Goal: Information Seeking & Learning: Check status

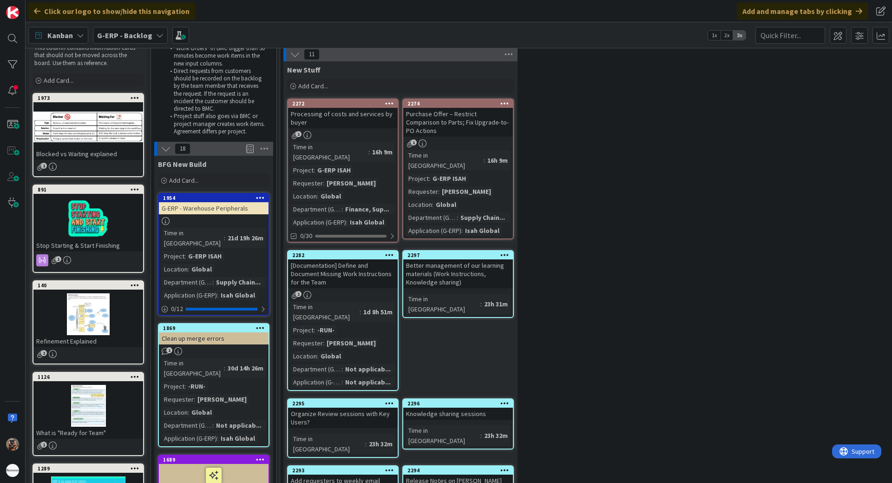
scroll to position [46, 0]
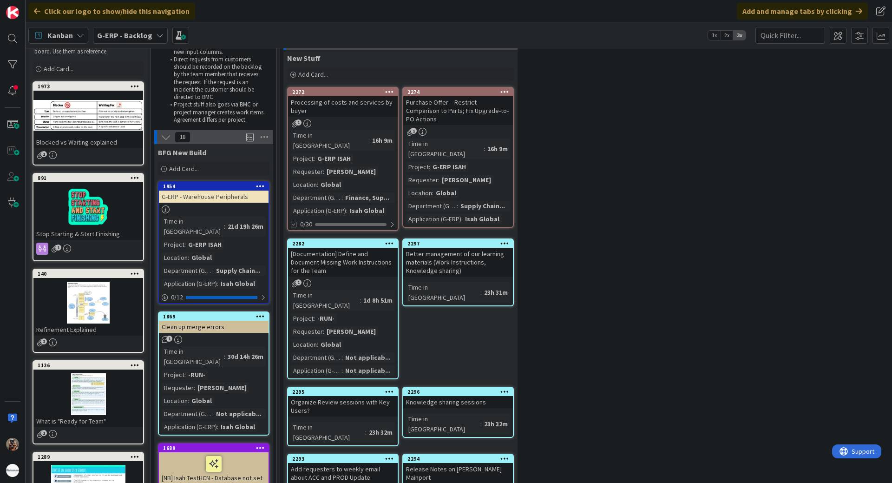
click at [132, 36] on b "G-ERP - Backlog" at bounding box center [124, 35] width 55 height 9
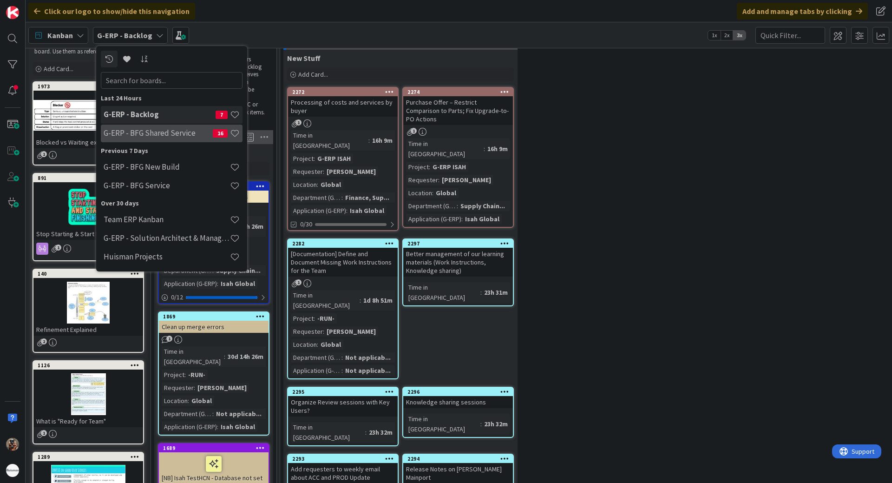
click at [165, 127] on div "G-ERP - BFG Shared Service 16" at bounding box center [172, 134] width 142 height 18
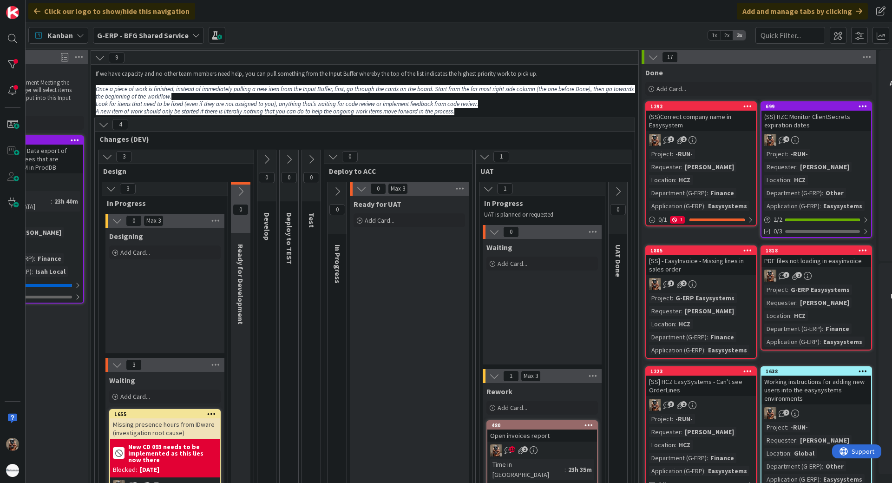
scroll to position [0, 225]
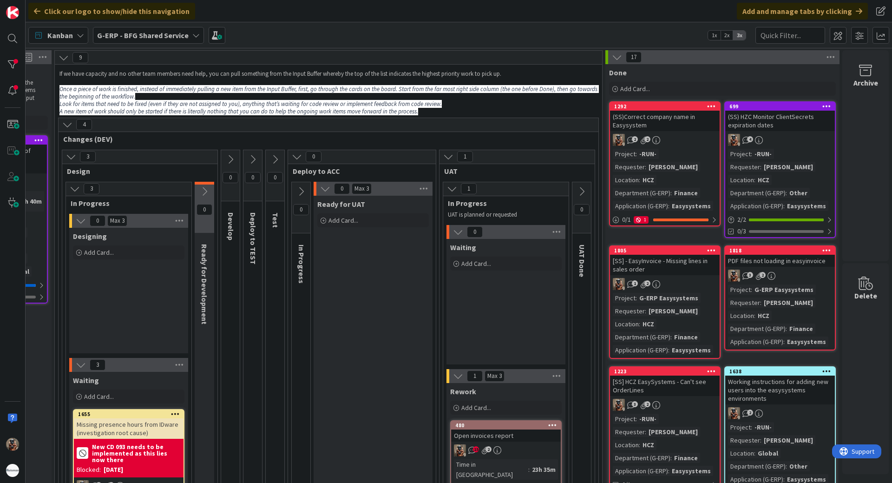
drag, startPoint x: 610, startPoint y: 361, endPoint x: 709, endPoint y: 339, distance: 101.8
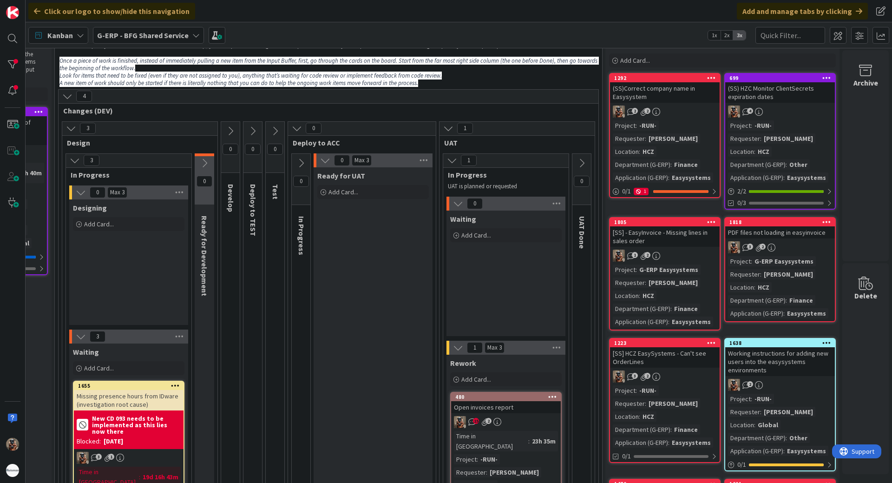
scroll to position [186, 225]
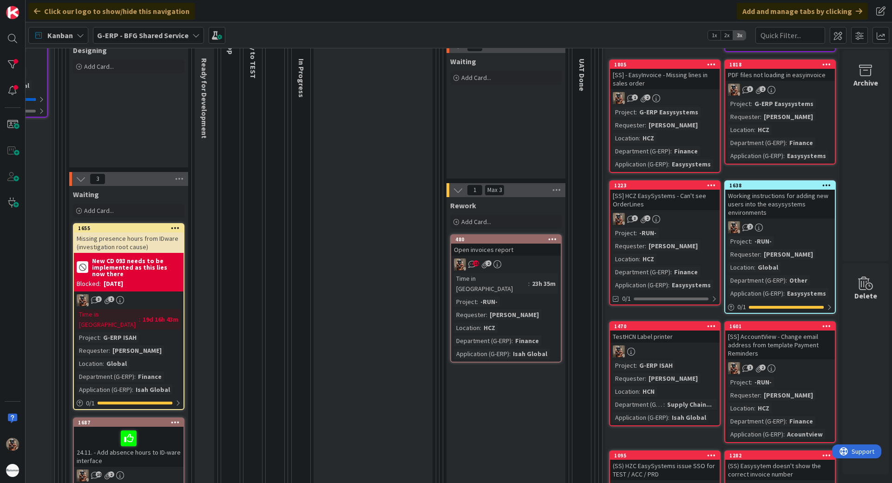
click at [535, 283] on div "Time in Column : 23h 35m Project : -RUN- Requester : [PERSON_NAME] Location : H…" at bounding box center [506, 315] width 104 height 85
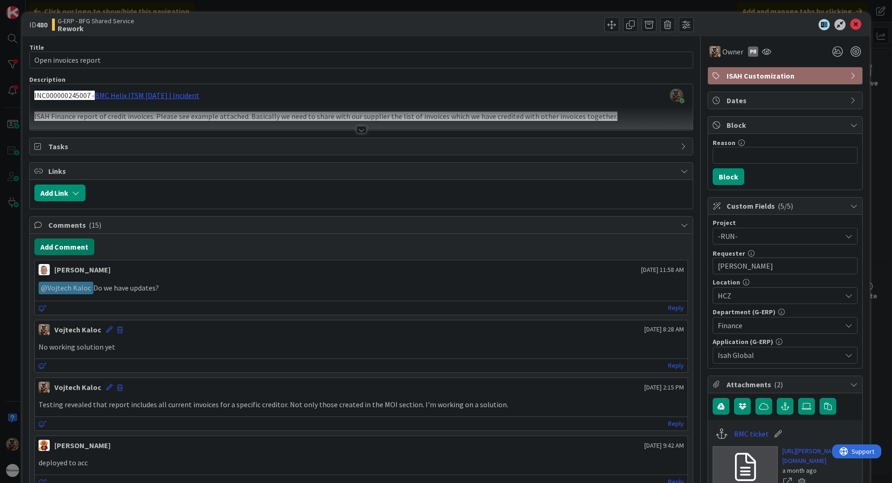
click at [38, 245] on button "Add Comment" at bounding box center [64, 246] width 60 height 17
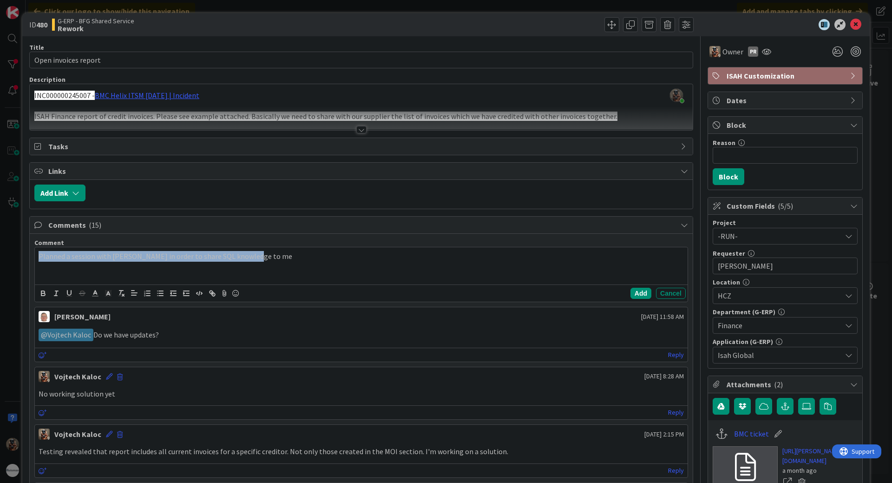
copy p "Planned a session with [PERSON_NAME] in order to share SQL knowledge to me"
click at [305, 258] on p "Planned a session with [PERSON_NAME] in order to share SQL knowledge to me" at bounding box center [361, 256] width 645 height 11
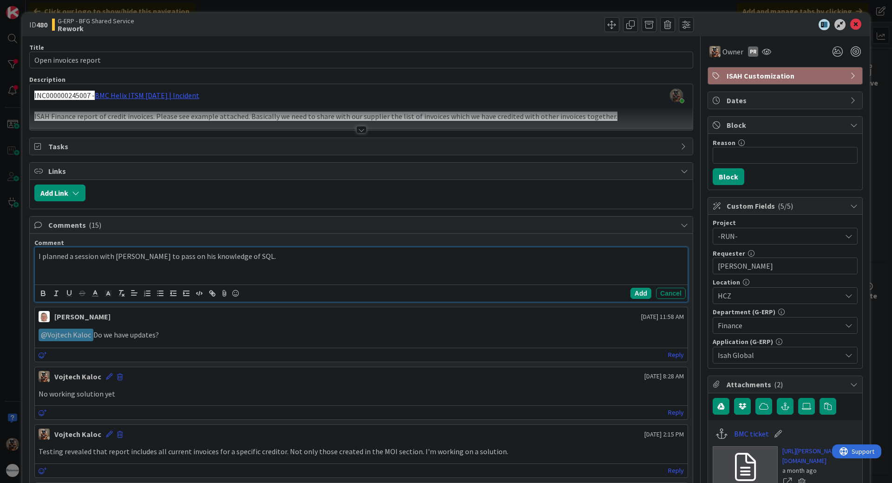
click at [624, 287] on div "Add Cancel" at bounding box center [361, 292] width 653 height 17
click at [630, 290] on button "Add" at bounding box center [640, 293] width 21 height 11
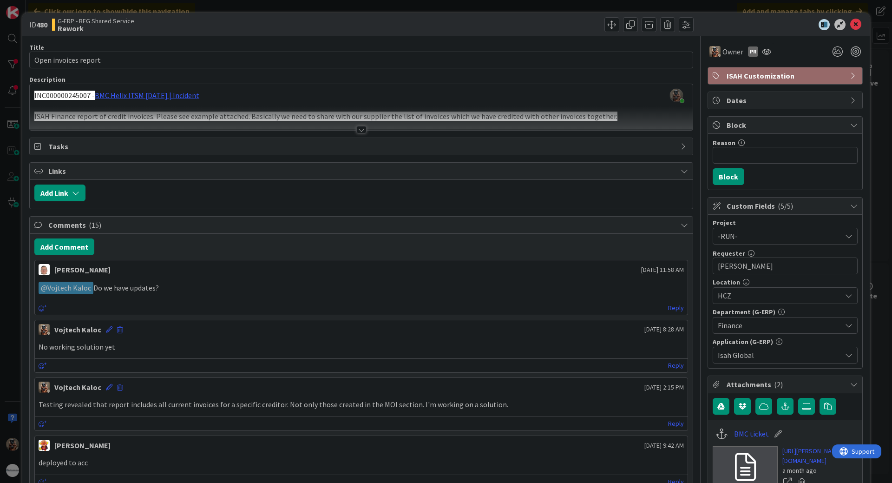
click at [0, 389] on div "ID 480 G-ERP - BFG Shared Service Rework Title 20 / 128 Open invoices report De…" at bounding box center [446, 241] width 892 height 483
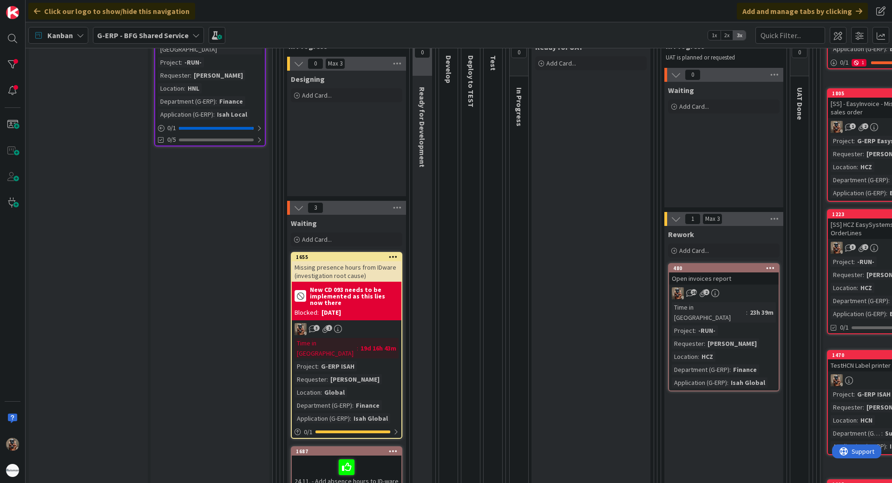
drag, startPoint x: 436, startPoint y: 343, endPoint x: 222, endPoint y: 293, distance: 219.6
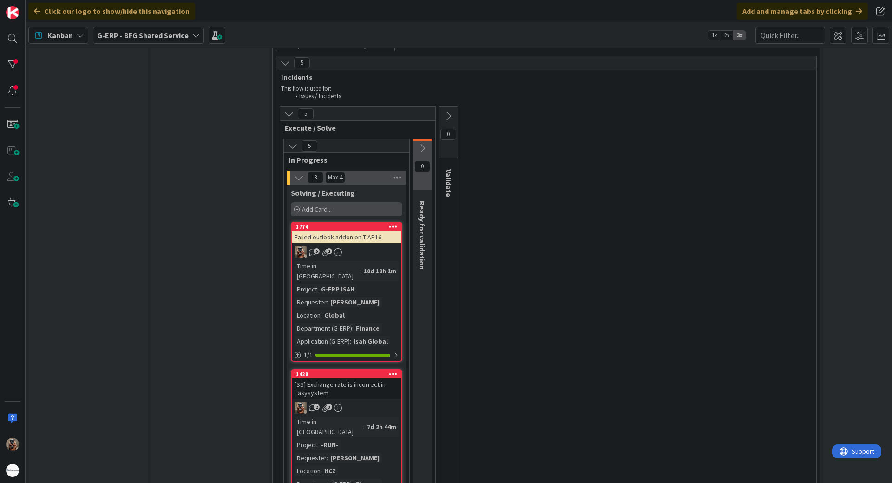
scroll to position [972, 0]
click at [380, 263] on div "Time in Column : 10d 18h 1m Project : G-ERP ISAH Requester : [PERSON_NAME] Loca…" at bounding box center [347, 303] width 104 height 85
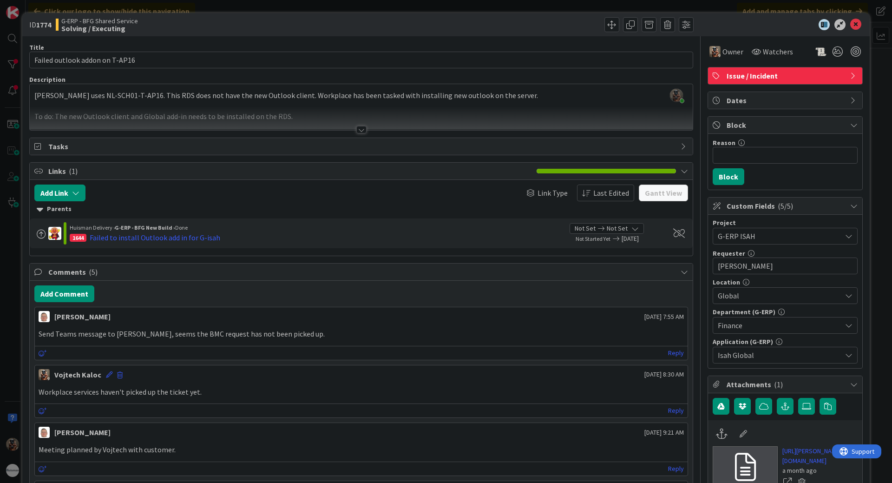
click at [124, 337] on p "Send Teams message to [PERSON_NAME], seems the BMC request has not been picked …" at bounding box center [361, 333] width 645 height 11
copy p "Tjardo"
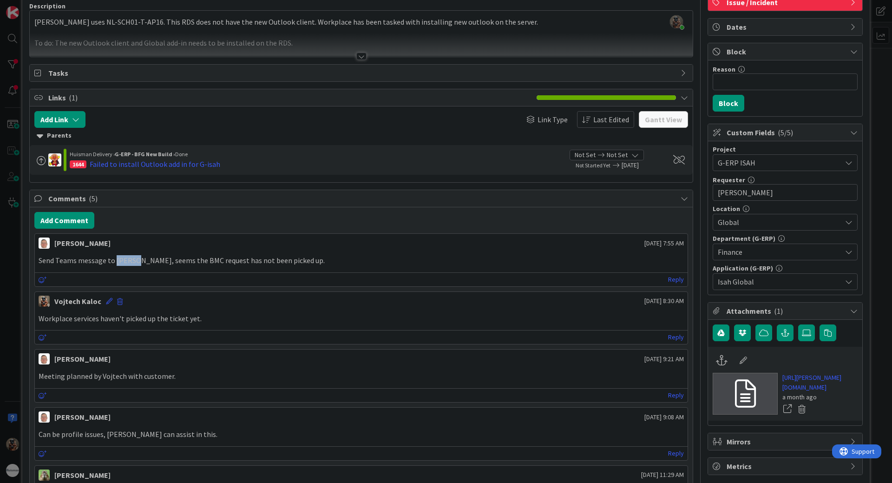
scroll to position [93, 0]
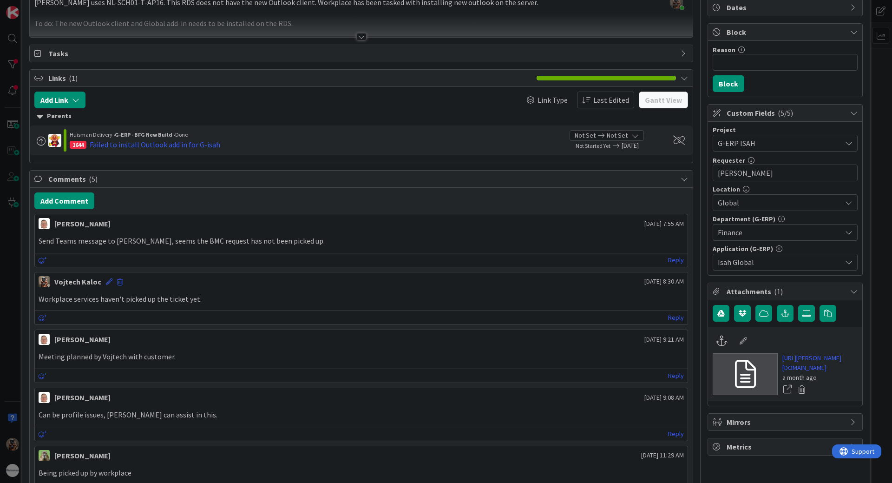
click at [866, 194] on div "ID 1774 G-ERP - BFG Shared Service Solving / Executing Title 30 / 128 Failed ou…" at bounding box center [446, 241] width 892 height 483
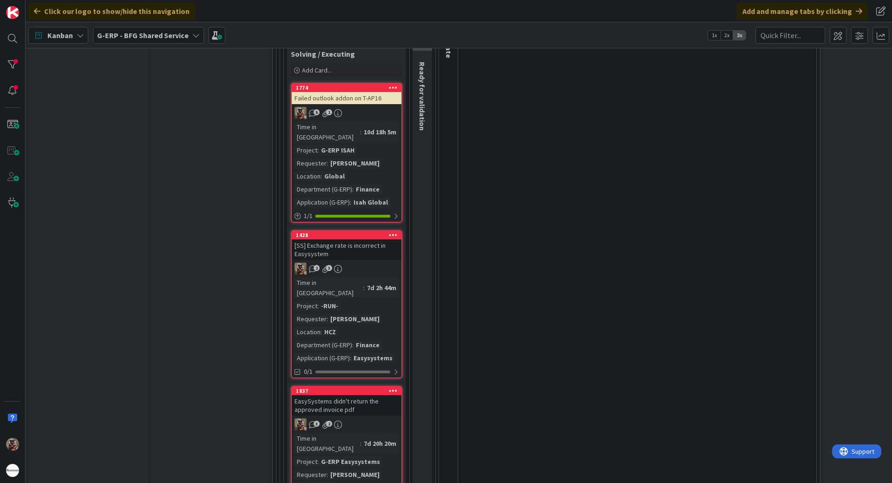
click at [355, 263] on div "2 3" at bounding box center [347, 269] width 110 height 12
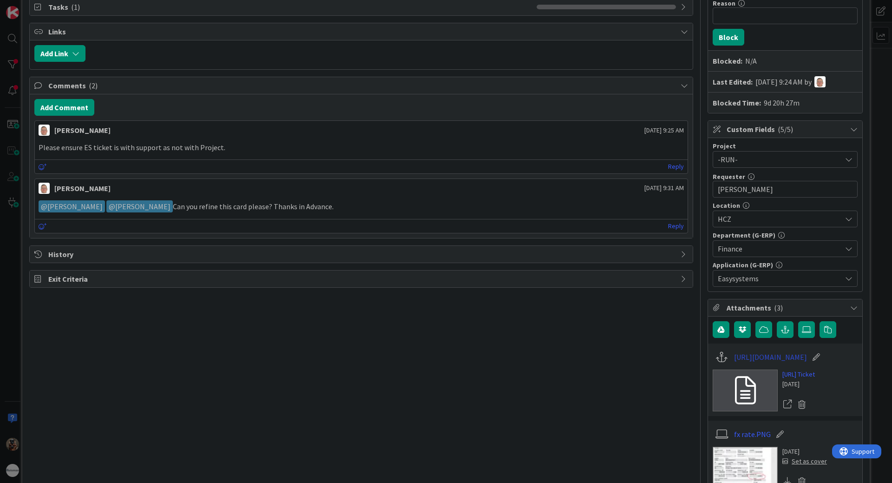
click at [764, 361] on link "[URL][DOMAIN_NAME]" at bounding box center [770, 356] width 73 height 11
click at [823, 356] on icon at bounding box center [816, 356] width 13 height 9
click at [798, 359] on input "[URL][DOMAIN_NAME]" at bounding box center [786, 356] width 104 height 17
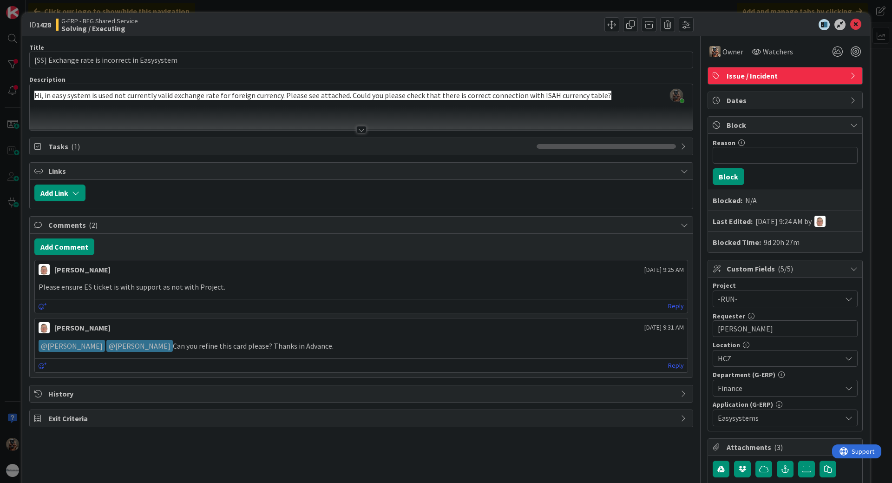
click at [0, 399] on div "ID 1428 G-ERP - BFG Shared Service Solving / Executing Title 45 / 128 [SS] Exch…" at bounding box center [446, 241] width 892 height 483
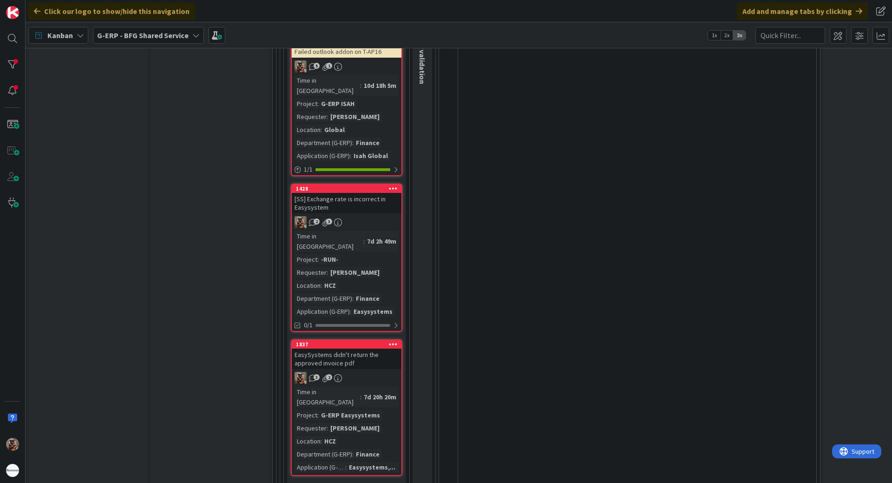
click at [387, 348] on div "EasySystems didn't return the approved invoice pdf" at bounding box center [347, 358] width 110 height 20
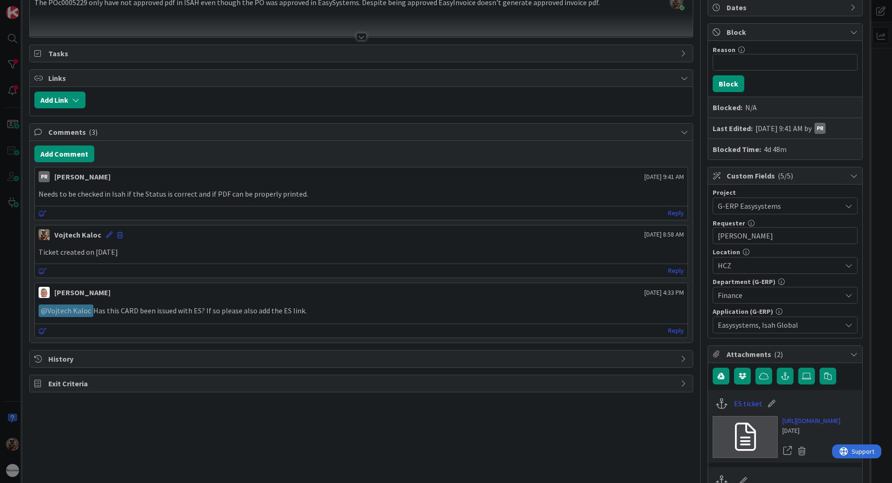
click at [0, 250] on div "ID 1837 G-ERP - BFG Shared Service Solving / Executing Title 51 / 128 EasySyste…" at bounding box center [446, 241] width 892 height 483
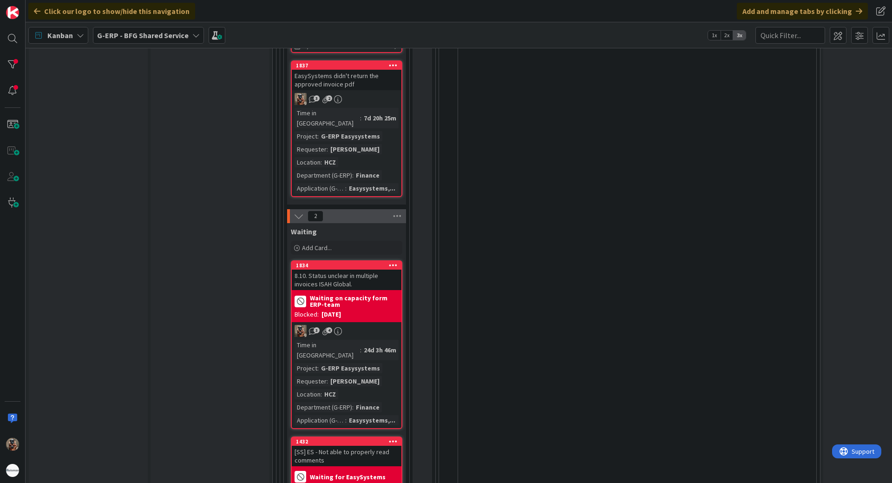
scroll to position [1484, 0]
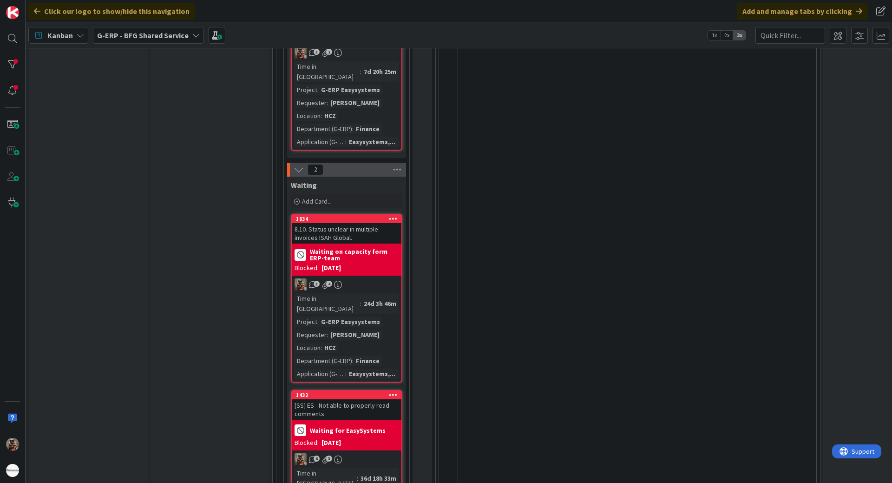
click at [367, 399] on div "[SS] ES - Not able to properly read comments" at bounding box center [347, 409] width 110 height 20
click at [355, 399] on div "[SS] ES - Not able to properly read comments" at bounding box center [347, 409] width 110 height 20
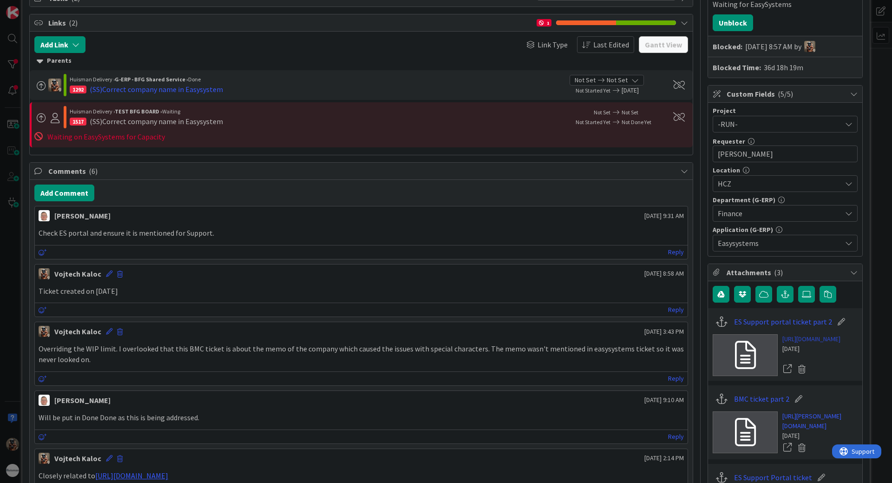
scroll to position [186, 0]
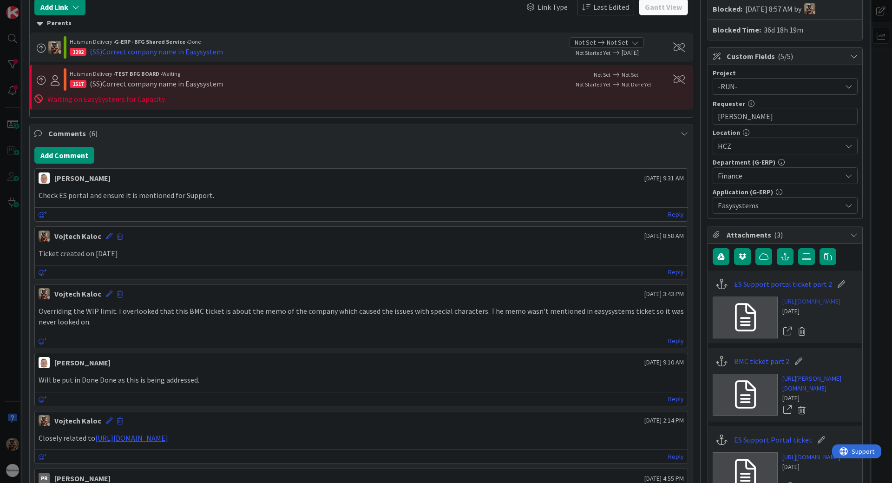
click at [794, 306] on link "[URL][DOMAIN_NAME]" at bounding box center [811, 301] width 58 height 10
drag, startPoint x: 5, startPoint y: 303, endPoint x: 15, endPoint y: 301, distance: 10.4
click at [6, 302] on div "ID 1432 G-ERP - BFG Shared Service Waiting Title 44 / 128 [SS] ES - Not able to…" at bounding box center [446, 241] width 892 height 483
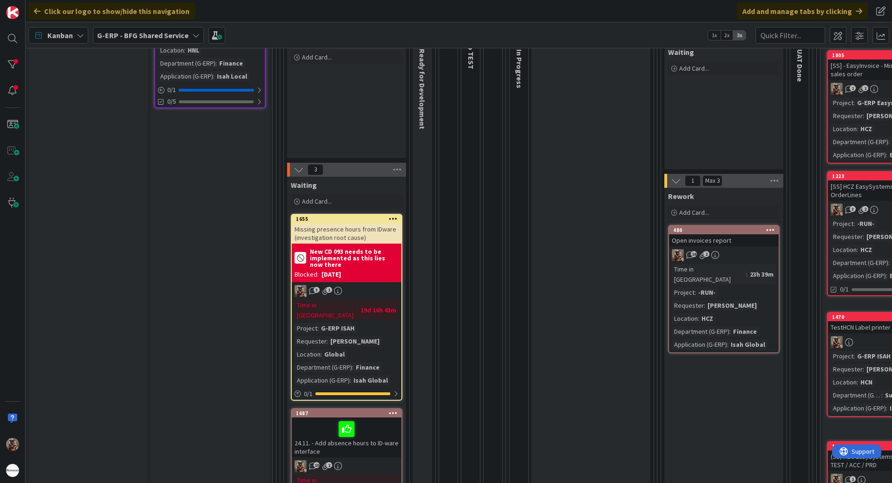
scroll to position [232, 0]
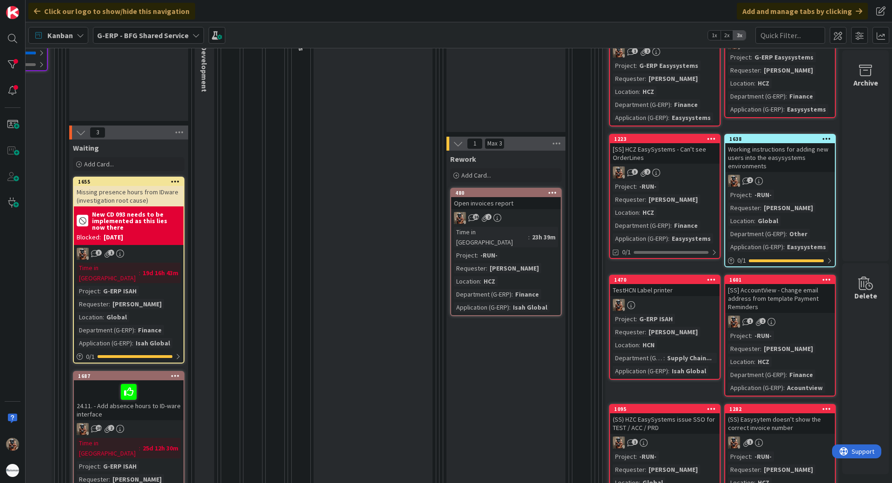
drag, startPoint x: 513, startPoint y: 304, endPoint x: 598, endPoint y: 297, distance: 85.3
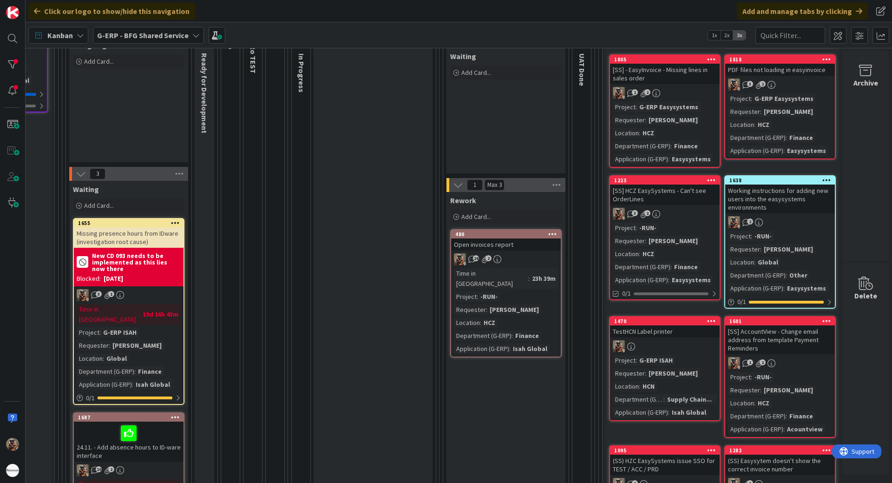
scroll to position [184, 8]
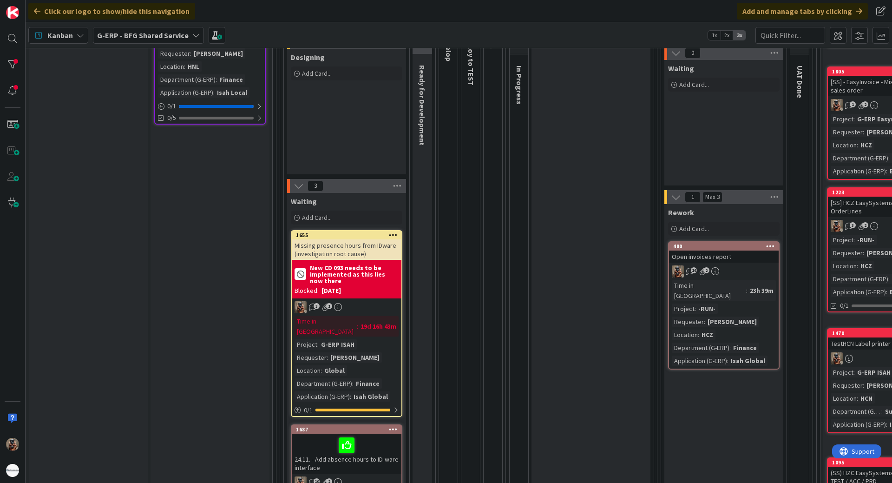
drag, startPoint x: 229, startPoint y: 329, endPoint x: 141, endPoint y: 311, distance: 89.6
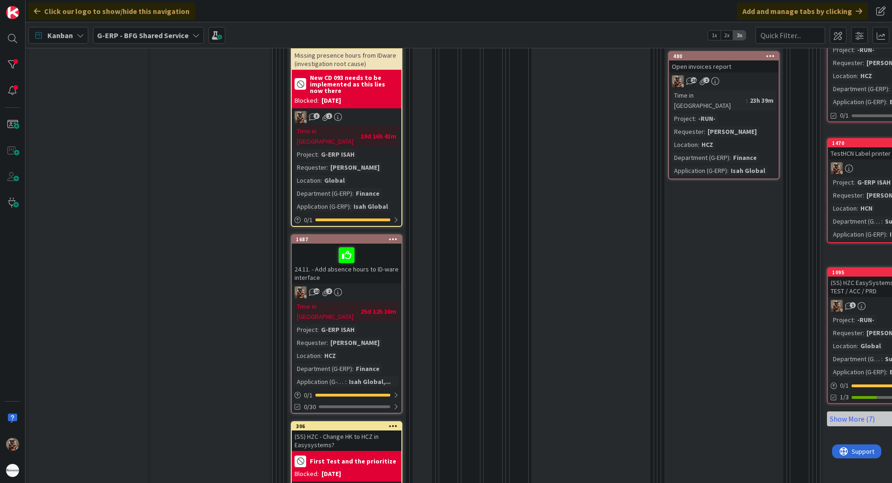
scroll to position [636, 0]
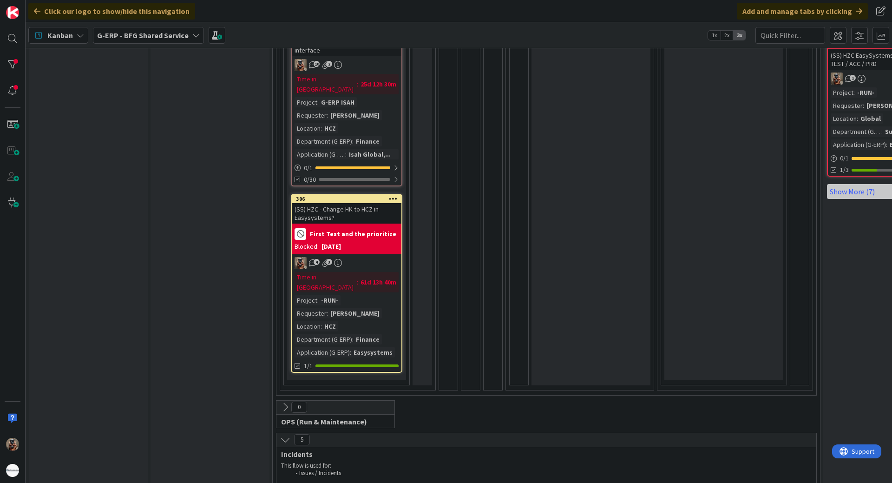
drag, startPoint x: 182, startPoint y: 389, endPoint x: 177, endPoint y: 413, distance: 24.7
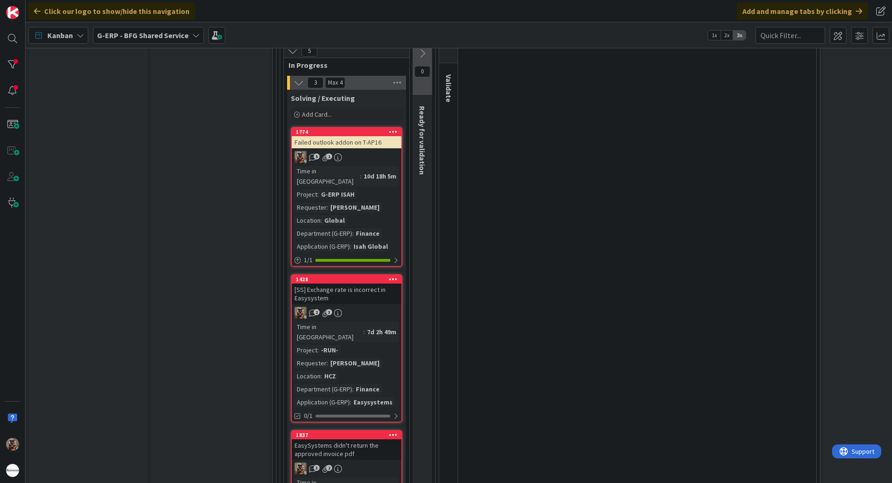
scroll to position [1069, 0]
click at [385, 170] on div "Time in Column : 10d 18h 5m Project : G-ERP ISAH Requester : [PERSON_NAME] Loca…" at bounding box center [347, 207] width 104 height 85
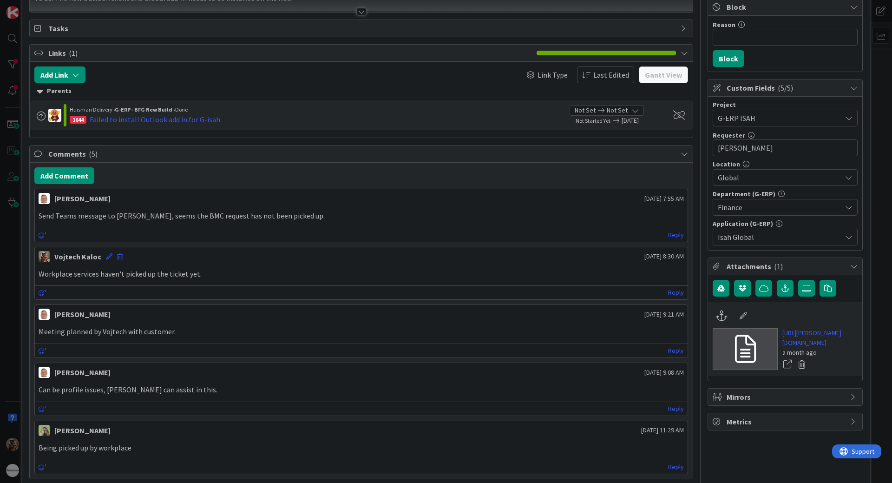
scroll to position [139, 0]
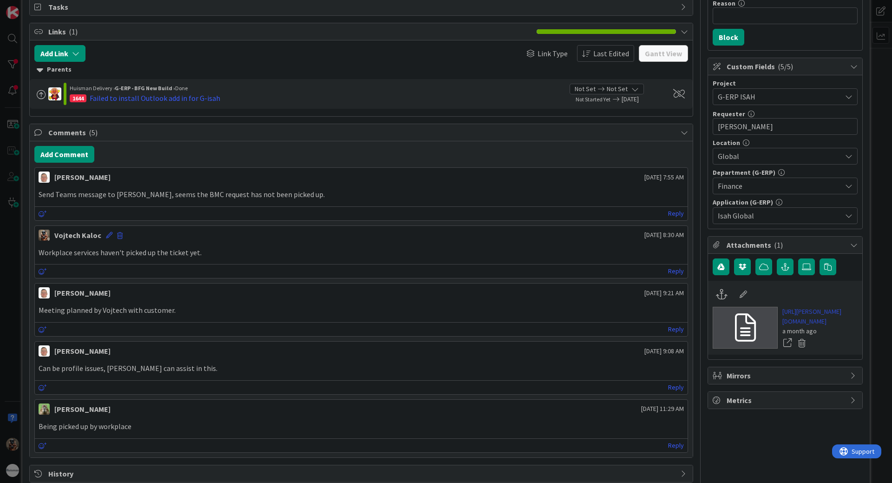
click at [795, 326] on link "[URL][PERSON_NAME][DOMAIN_NAME]" at bounding box center [819, 317] width 75 height 20
click at [0, 230] on div "ID 1774 G-ERP - BFG Shared Service Solving / Executing Title 30 / 128 Failed ou…" at bounding box center [446, 241] width 892 height 483
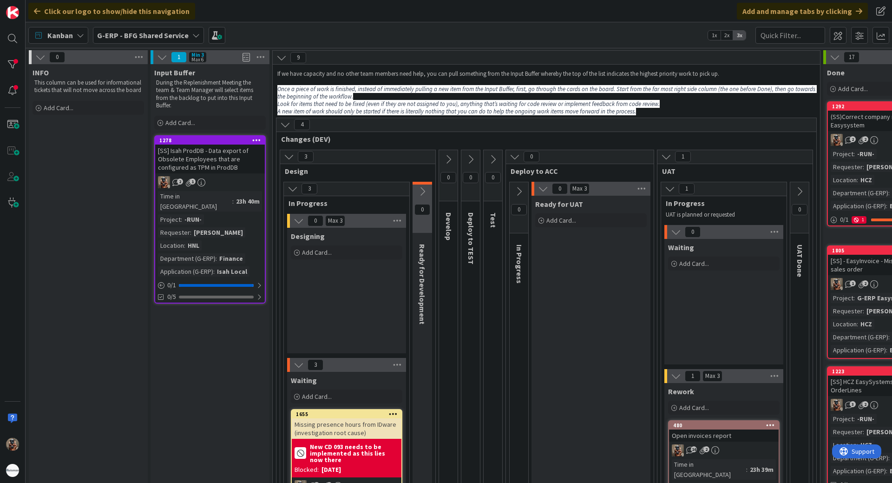
click at [187, 34] on div "G-ERP - BFG Shared Service" at bounding box center [148, 35] width 111 height 17
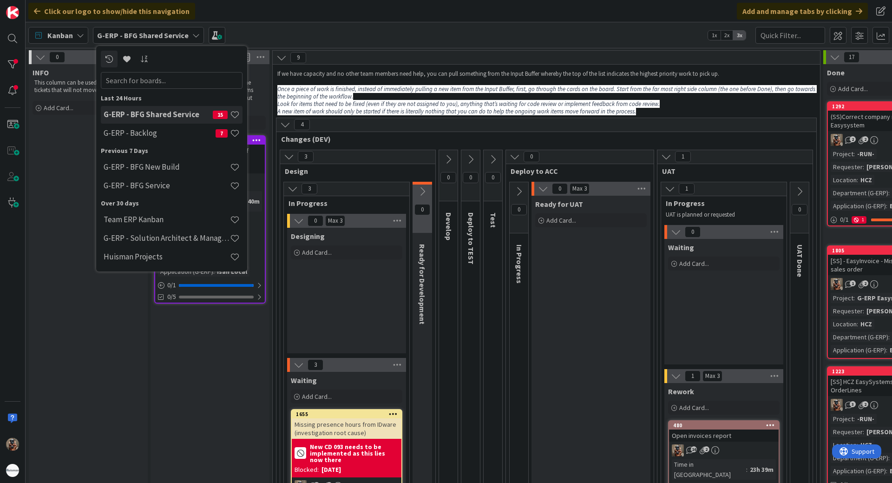
click at [133, 17] on div "Click our logo to show/hide this navigation" at bounding box center [111, 11] width 167 height 17
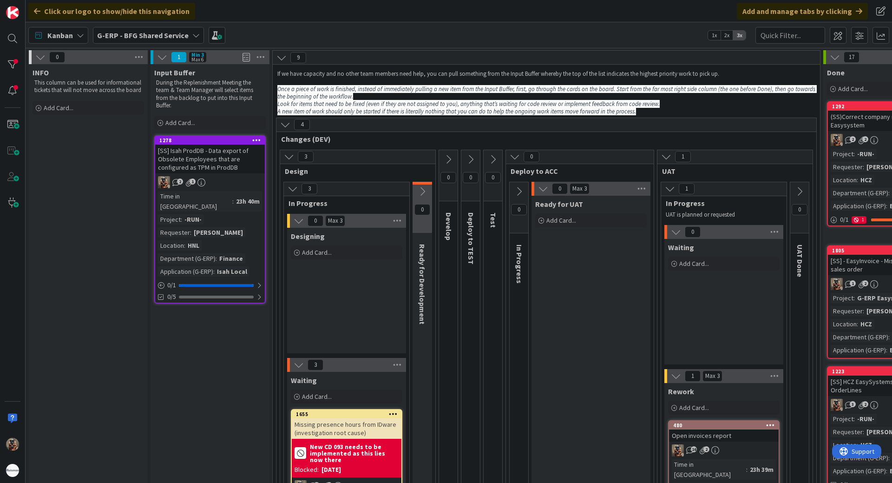
click at [130, 33] on b "G-ERP - BFG Shared Service" at bounding box center [143, 35] width 92 height 9
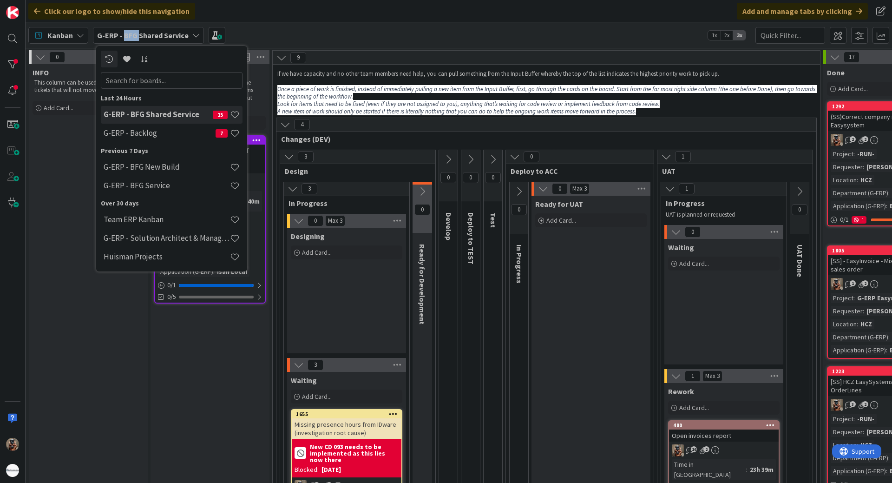
click at [130, 33] on b "G-ERP - BFG Shared Service" at bounding box center [143, 35] width 92 height 9
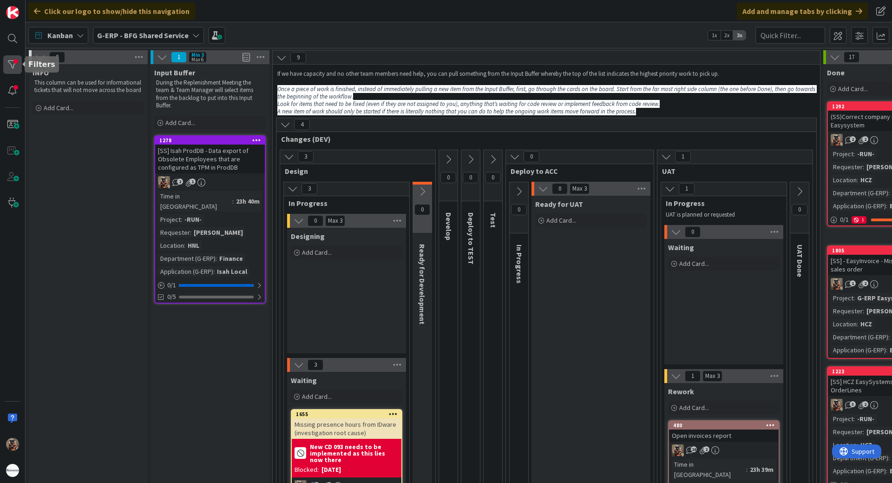
click at [7, 66] on div at bounding box center [12, 64] width 19 height 19
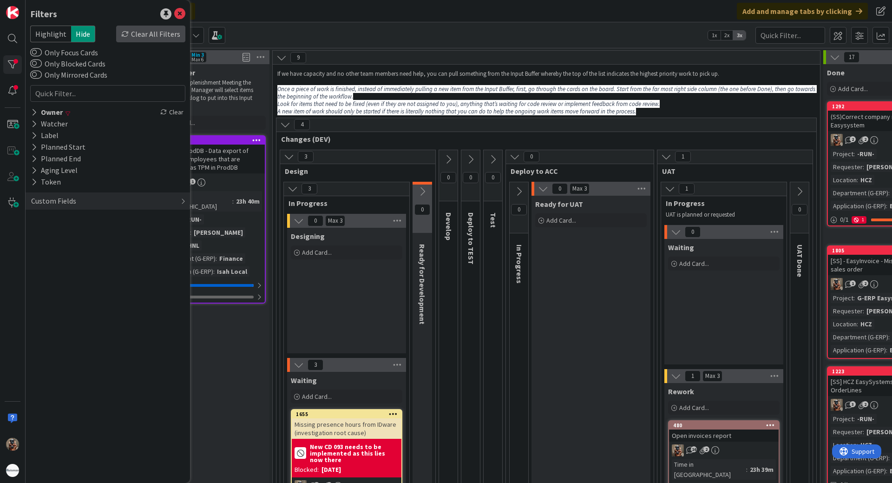
click at [153, 33] on div "Clear All Filters" at bounding box center [150, 34] width 69 height 17
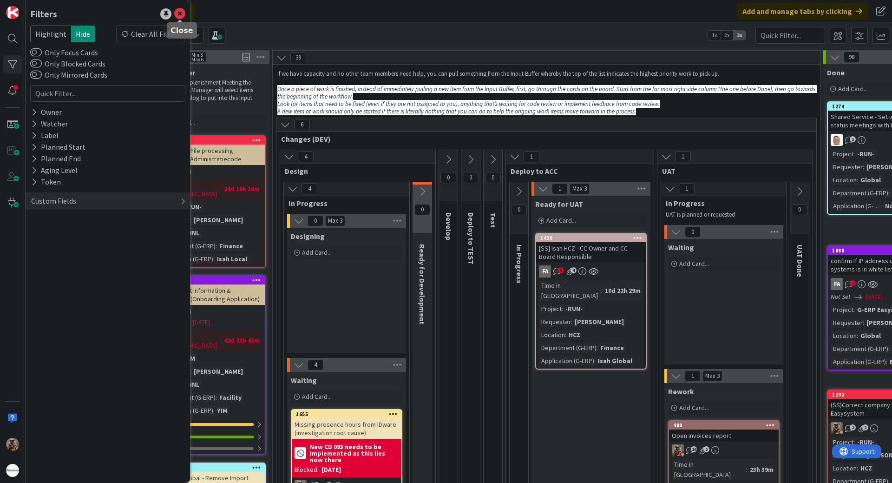
click at [178, 9] on icon at bounding box center [179, 13] width 11 height 11
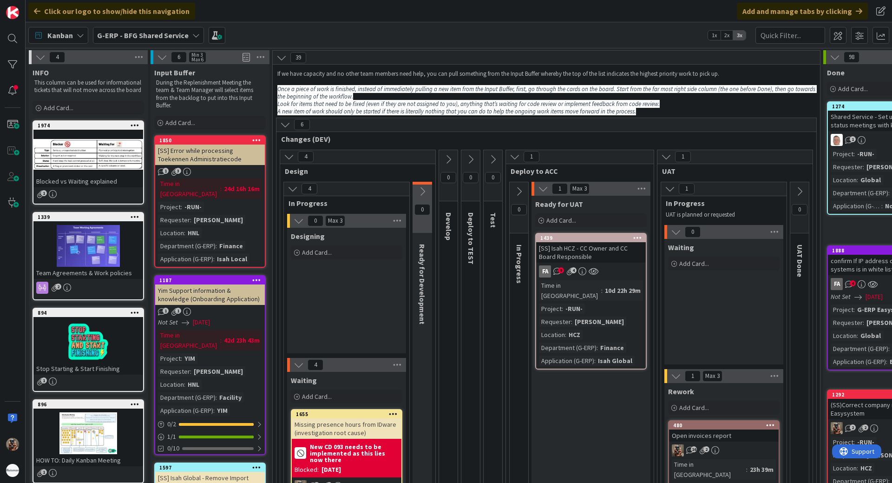
drag, startPoint x: 607, startPoint y: 290, endPoint x: 597, endPoint y: 189, distance: 101.8
click at [17, 70] on div at bounding box center [12, 64] width 19 height 19
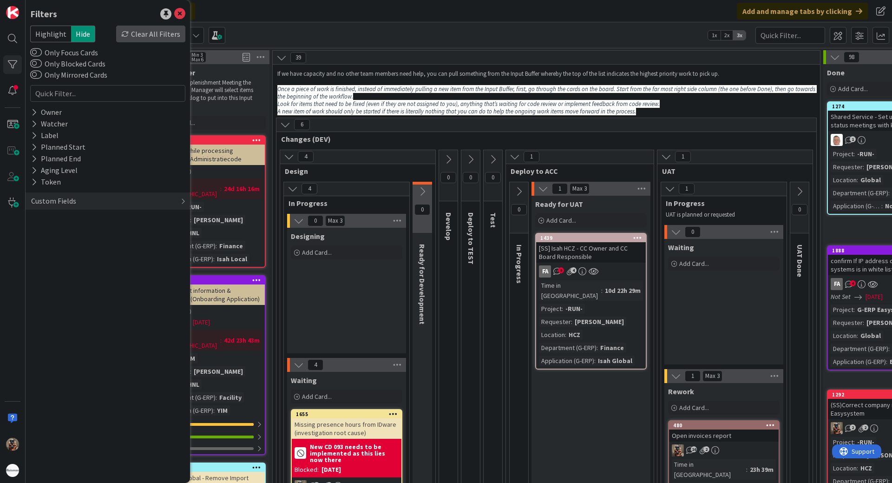
click at [142, 39] on div "Clear All Filters" at bounding box center [150, 34] width 69 height 17
click at [429, 32] on div "Kanban G-ERP - BFG Shared Service 1x 2x 3x" at bounding box center [459, 35] width 867 height 26
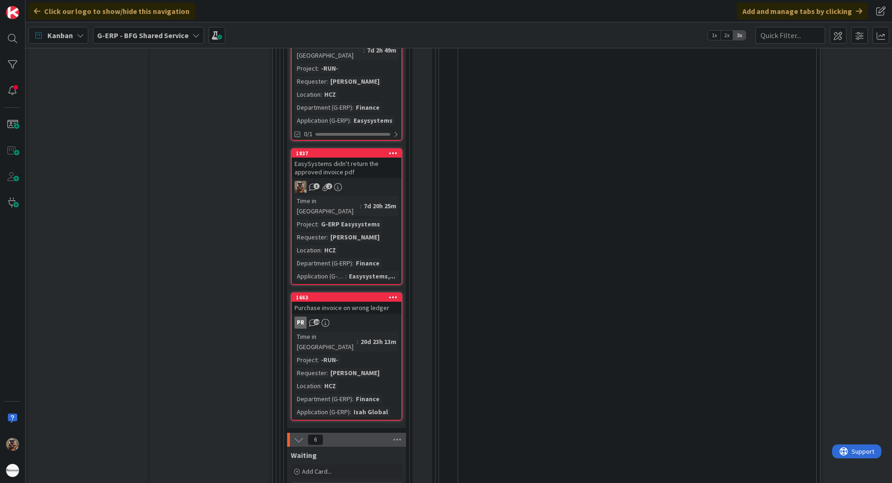
scroll to position [1905, 0]
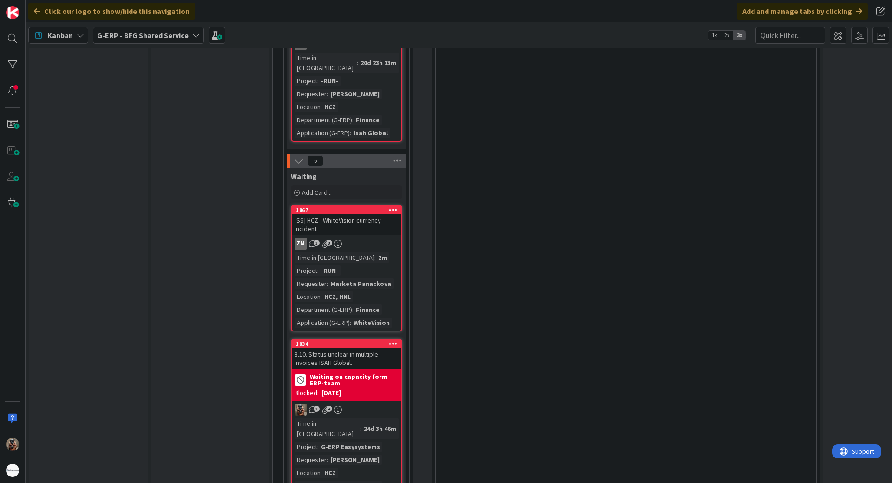
click at [394, 418] on div "Time in Column : 24d 3h 46m Project : G-ERP Easysystems Requester : [PERSON_NAM…" at bounding box center [347, 460] width 104 height 85
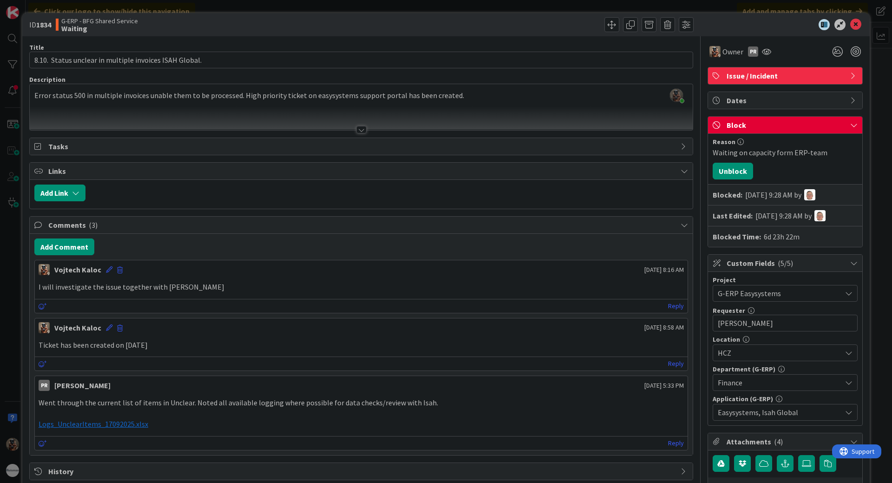
click at [14, 376] on div "ID 1834 G-ERP - BFG Shared Service Waiting Title 55 / 128 8.10. Status unclear …" at bounding box center [446, 241] width 892 height 483
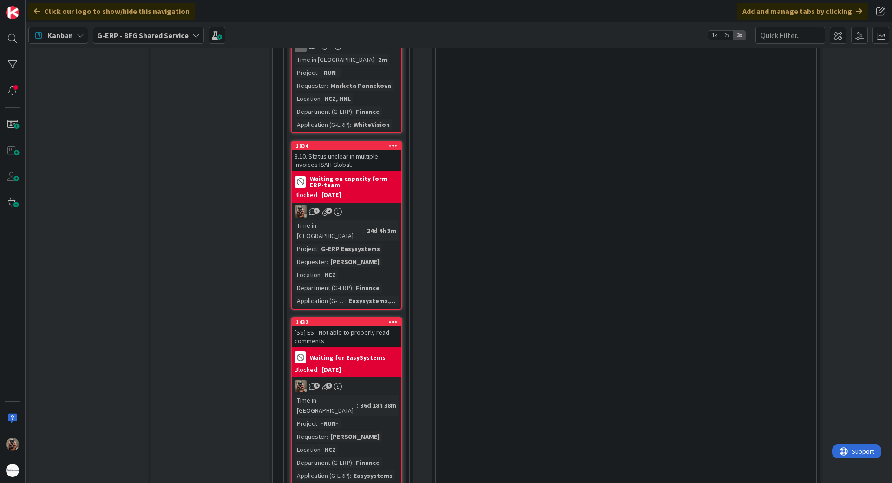
scroll to position [2137, 0]
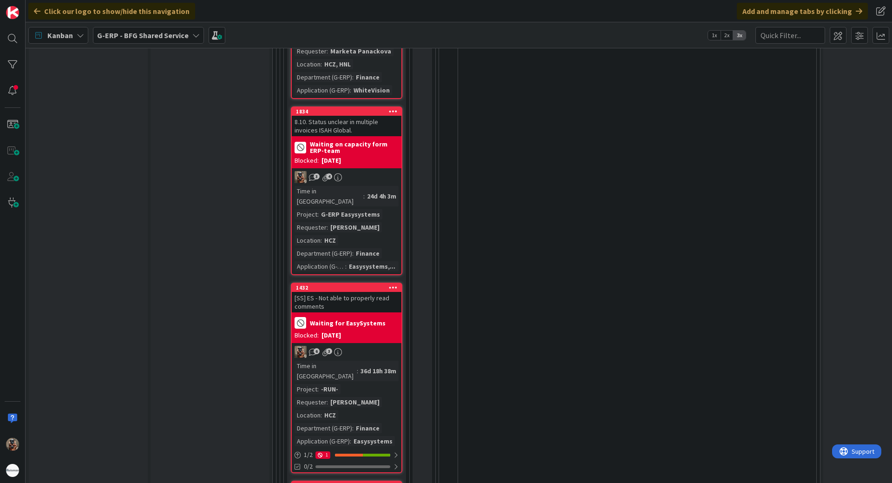
click at [381, 361] on div "Time in Column : 36d 18h 38m Project : -RUN- Requester : [PERSON_NAME] Location…" at bounding box center [347, 403] width 104 height 85
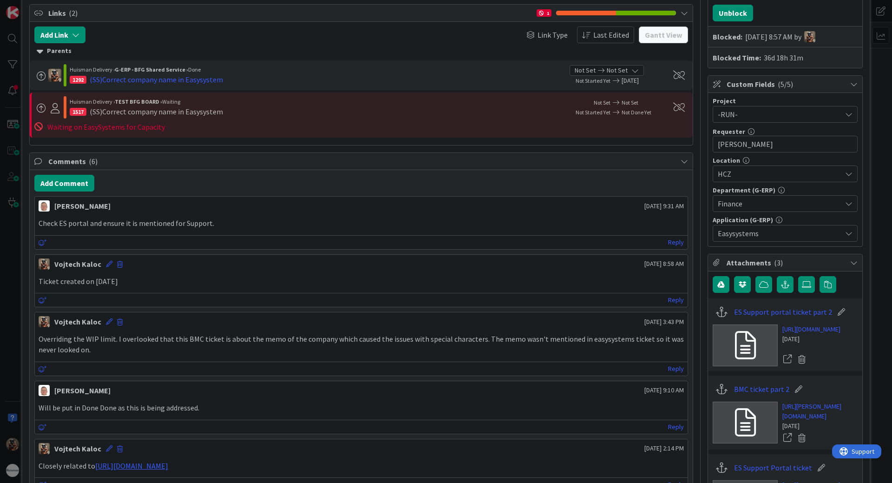
scroll to position [186, 0]
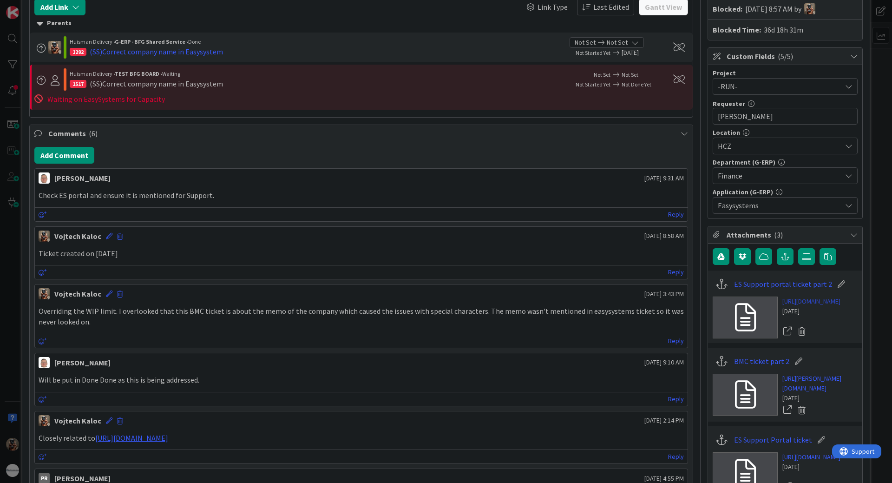
click at [815, 306] on link "[URL][DOMAIN_NAME]" at bounding box center [811, 301] width 58 height 10
click at [0, 277] on div "ID 1432 G-ERP - BFG Shared Service Waiting Title 44 / 128 [SS] ES - Not able to…" at bounding box center [446, 241] width 892 height 483
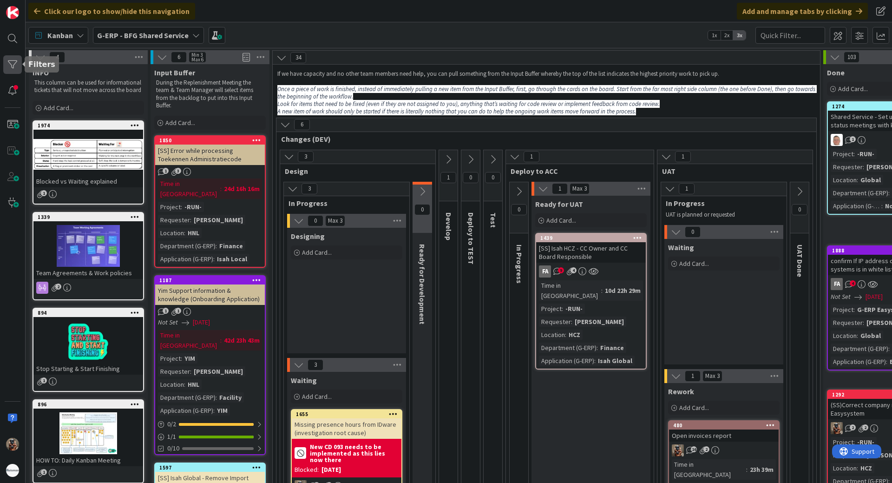
click at [11, 69] on div at bounding box center [12, 64] width 19 height 19
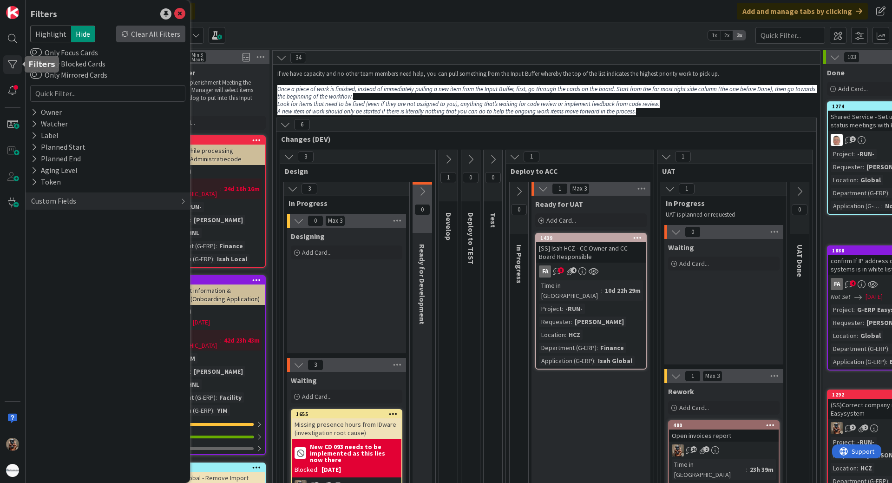
click at [160, 33] on div "Clear All Filters" at bounding box center [150, 34] width 69 height 17
click at [591, 144] on div "6 Changes (DEV)" at bounding box center [546, 131] width 540 height 27
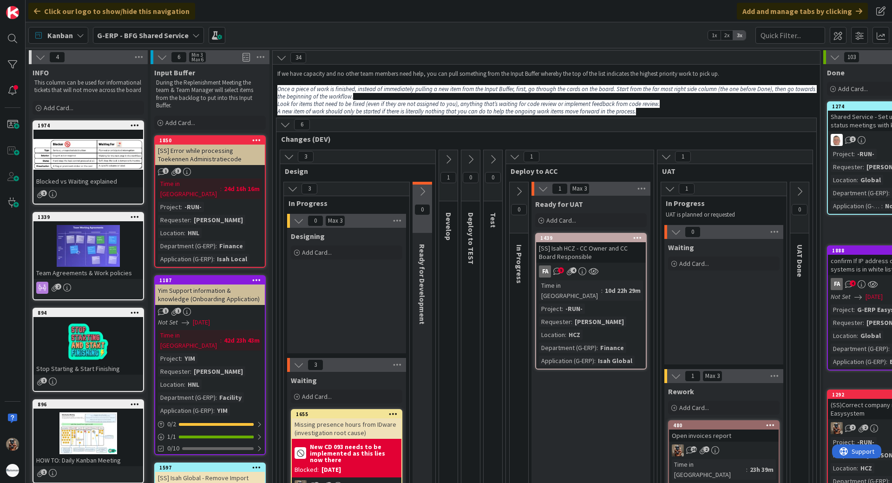
click at [447, 159] on icon at bounding box center [448, 159] width 10 height 10
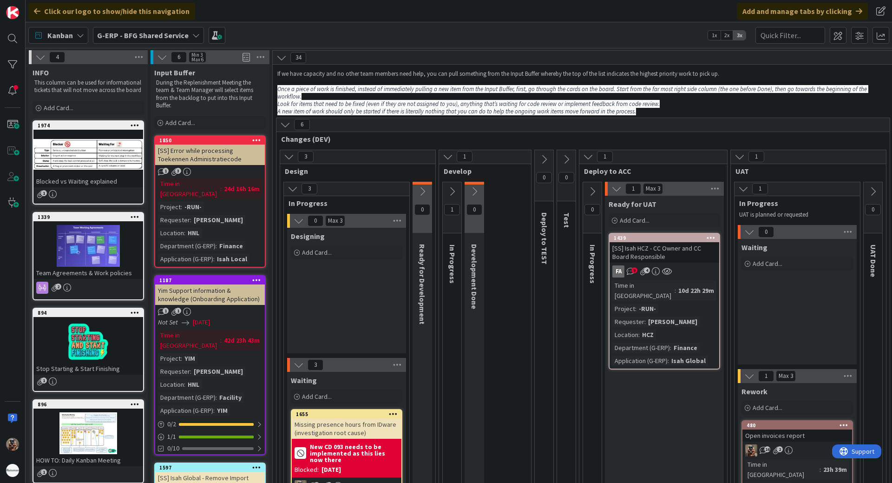
click at [451, 186] on icon at bounding box center [452, 191] width 10 height 10
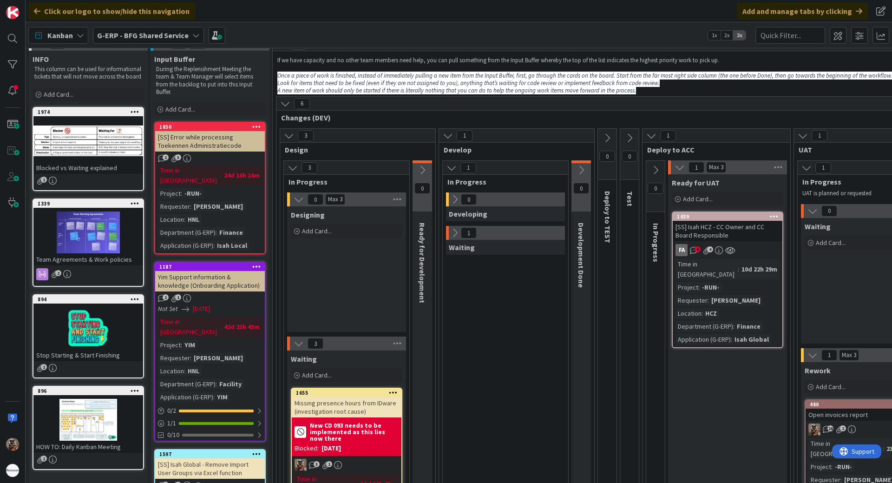
scroll to position [93, 0]
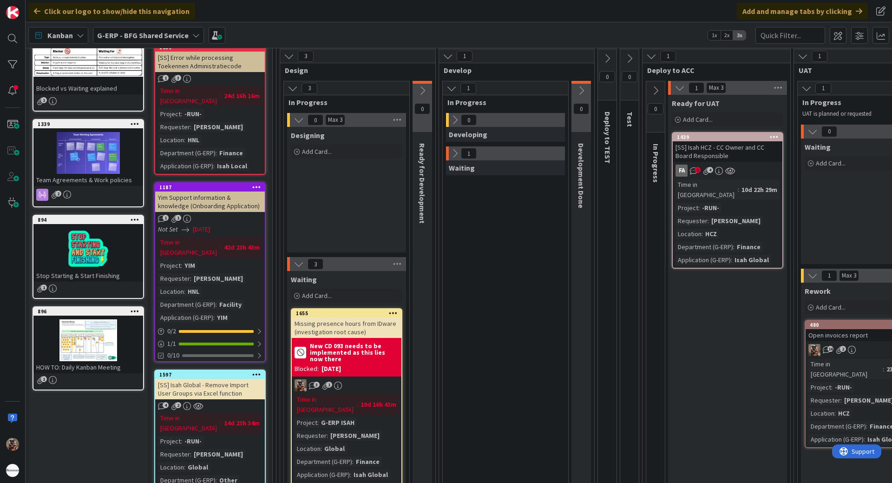
click at [451, 157] on icon at bounding box center [455, 153] width 10 height 10
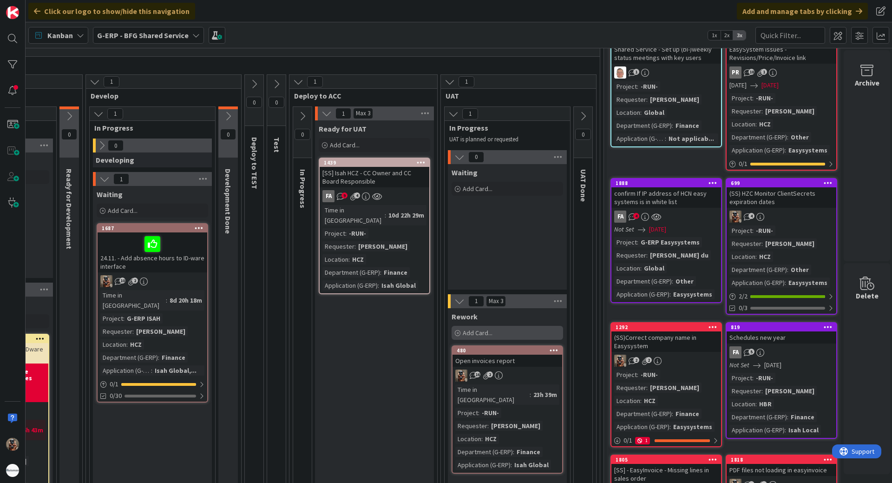
drag, startPoint x: 634, startPoint y: 337, endPoint x: 695, endPoint y: 318, distance: 63.2
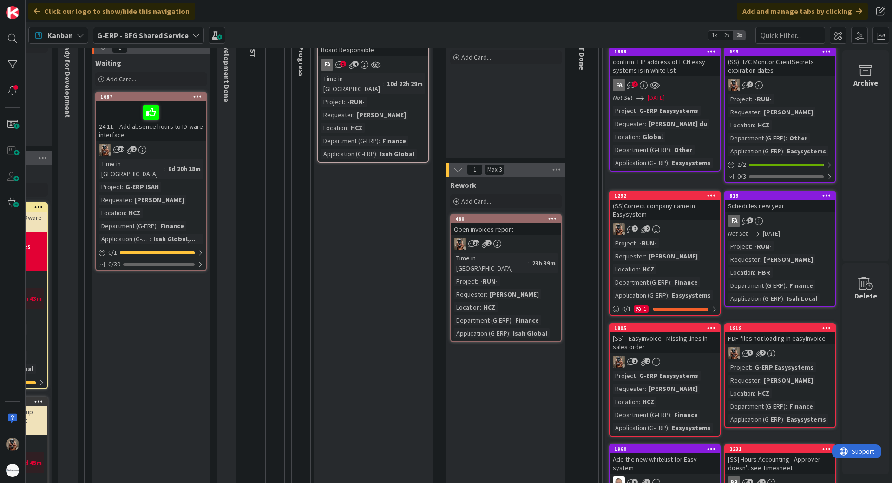
scroll to position [200, 361]
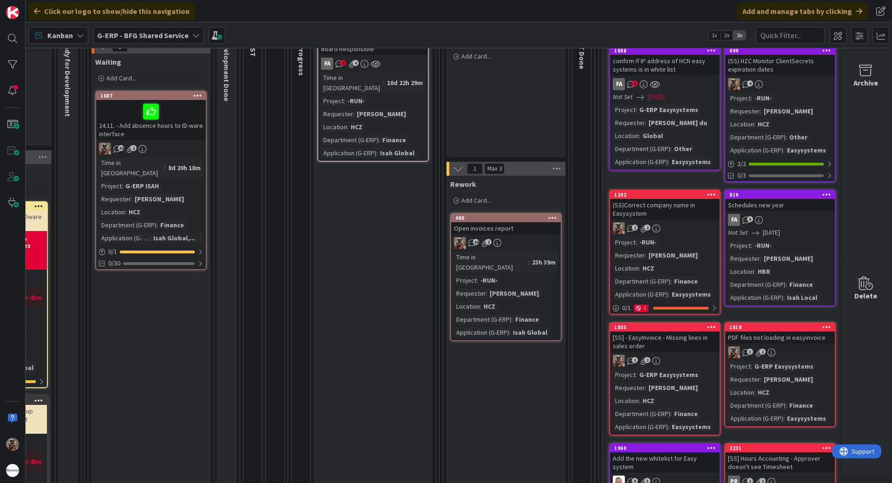
click at [471, 186] on div "Rework" at bounding box center [506, 183] width 112 height 9
click at [464, 186] on span "Rework" at bounding box center [463, 183] width 26 height 9
click at [557, 187] on div "Rework" at bounding box center [506, 182] width 119 height 13
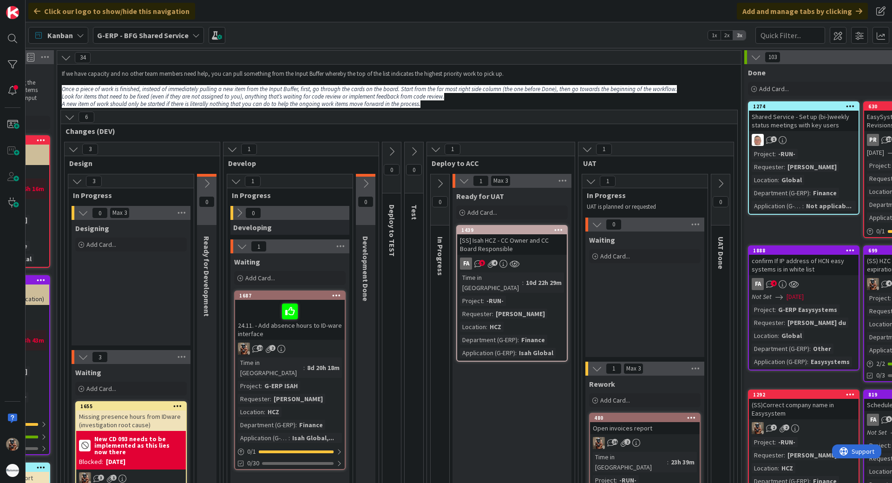
scroll to position [0, 205]
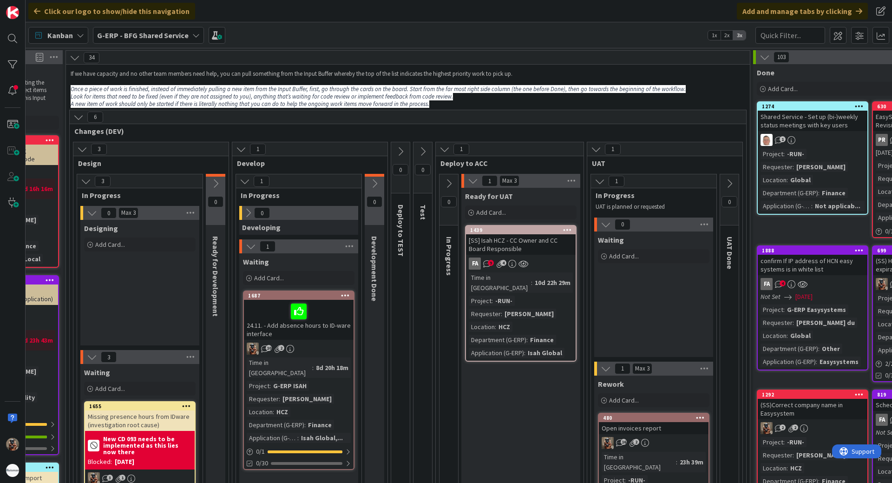
drag, startPoint x: 307, startPoint y: 301, endPoint x: 282, endPoint y: 296, distance: 25.0
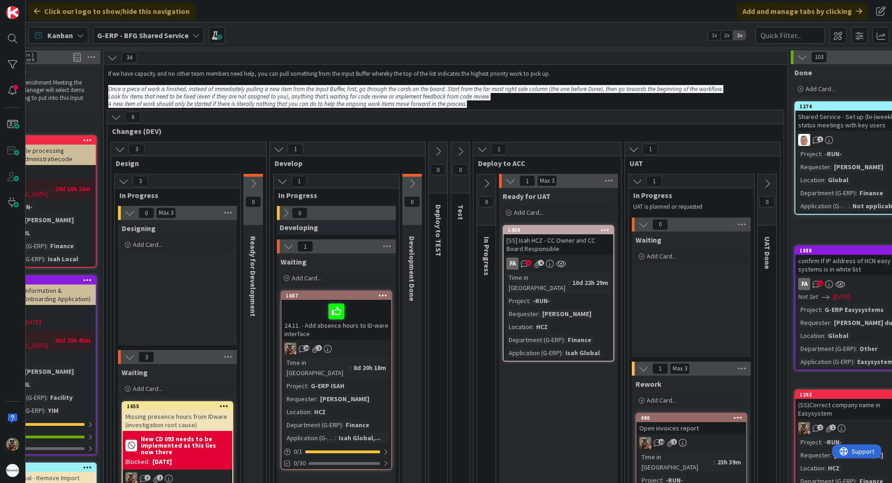
drag, startPoint x: 533, startPoint y: 377, endPoint x: 509, endPoint y: 372, distance: 24.6
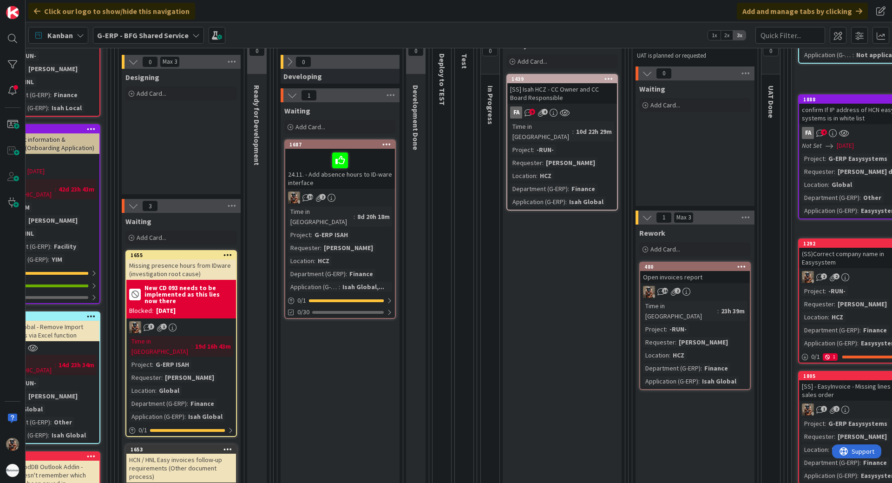
scroll to position [139, 165]
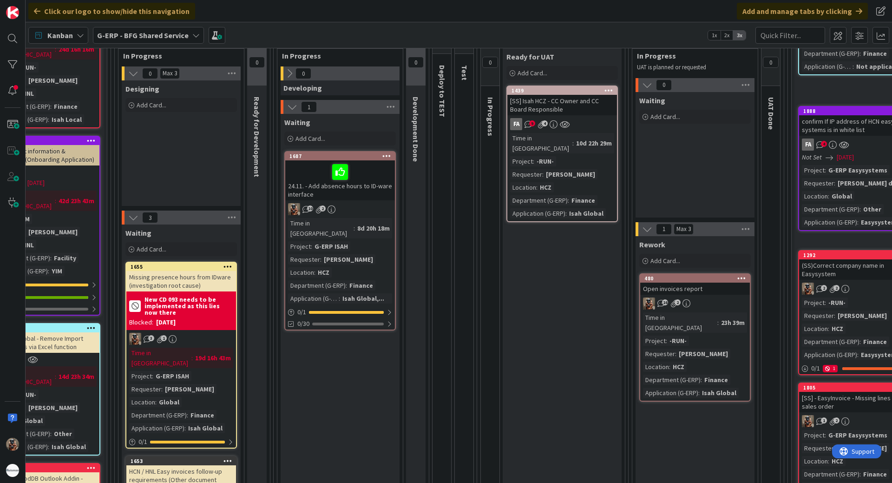
click at [598, 103] on div "[SS] Isah HCZ - CC Owner and CC Board Responsible" at bounding box center [562, 105] width 110 height 20
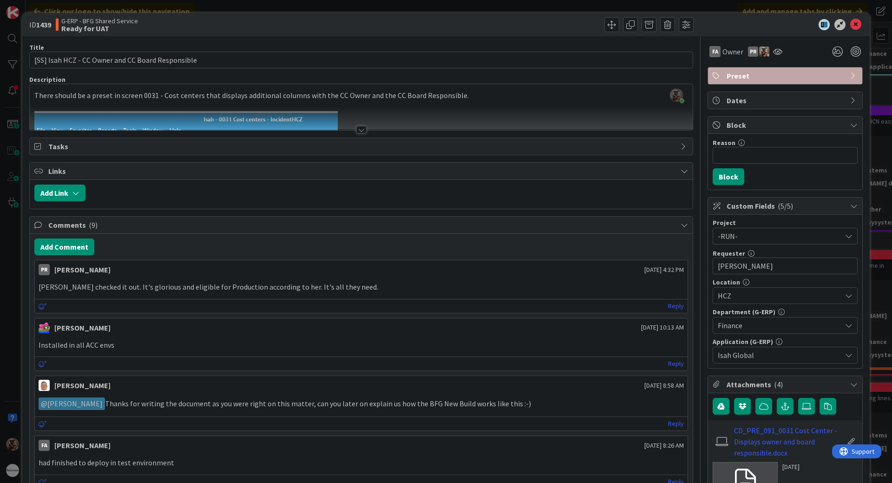
click at [415, 77] on div "Description" at bounding box center [361, 79] width 664 height 8
click at [410, 116] on div at bounding box center [361, 118] width 663 height 24
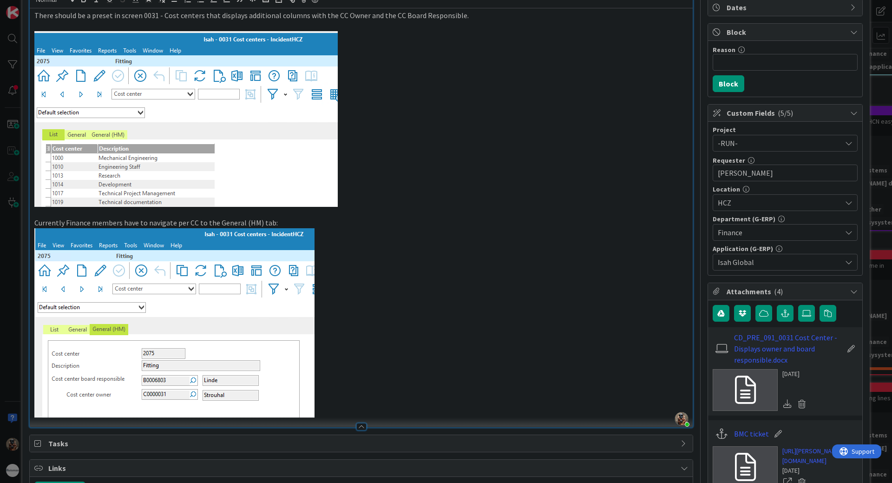
scroll to position [46, 0]
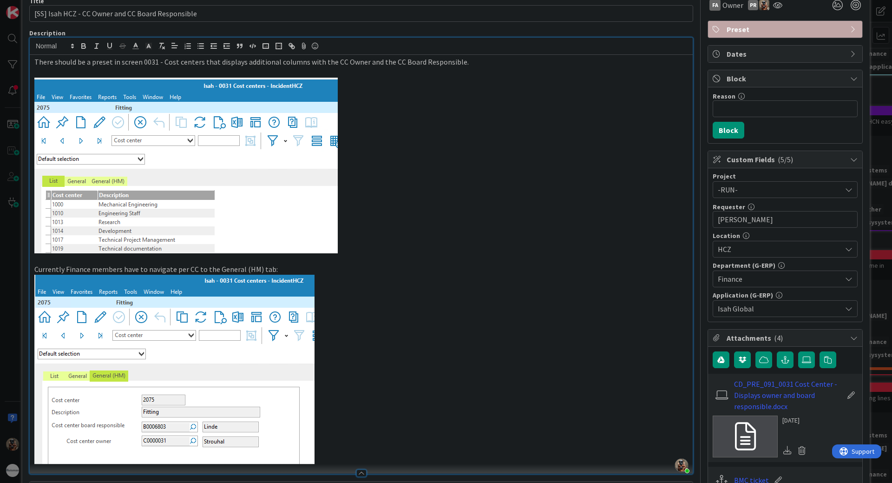
click at [436, 279] on p at bounding box center [361, 370] width 654 height 190
click at [422, 271] on p "Currently Finance members have to navigate per CC to the General (HM) tab:" at bounding box center [361, 269] width 654 height 11
click at [427, 263] on p at bounding box center [361, 258] width 654 height 11
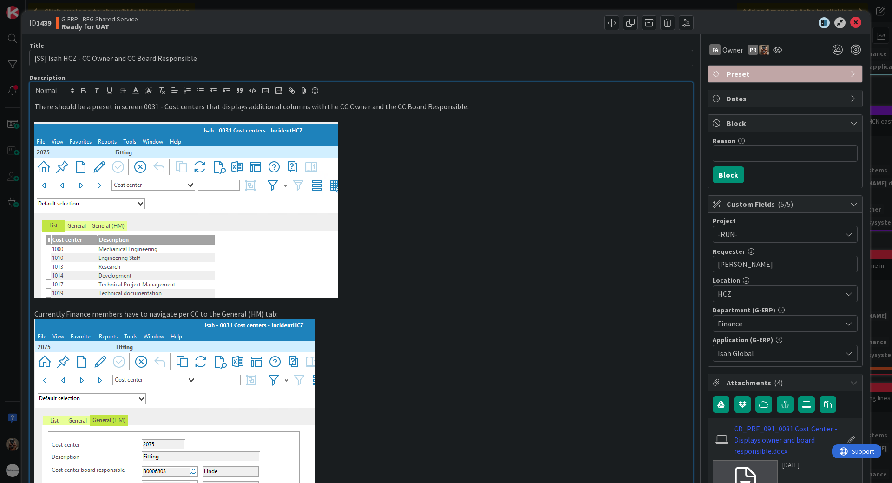
scroll to position [0, 0]
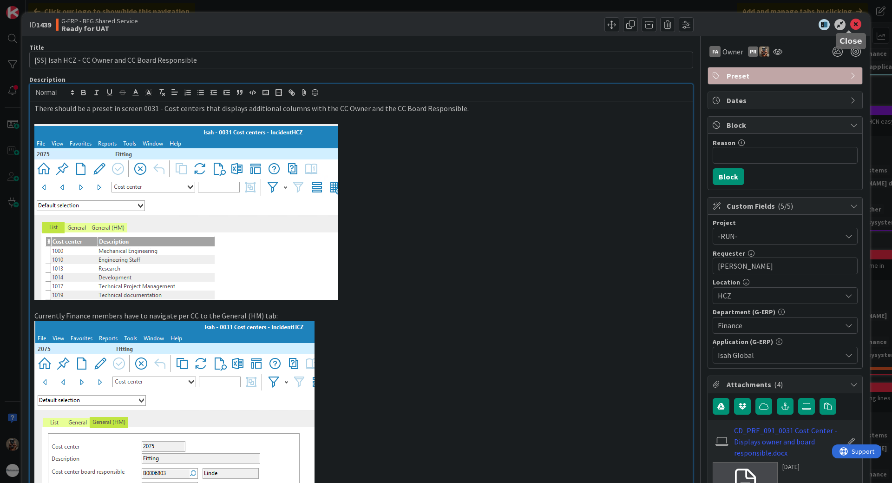
click at [850, 27] on icon at bounding box center [855, 24] width 11 height 11
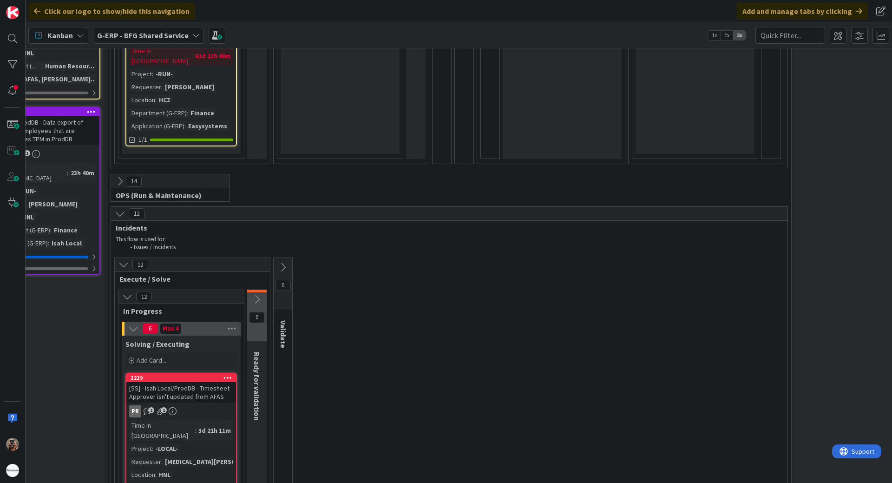
scroll to position [790, 165]
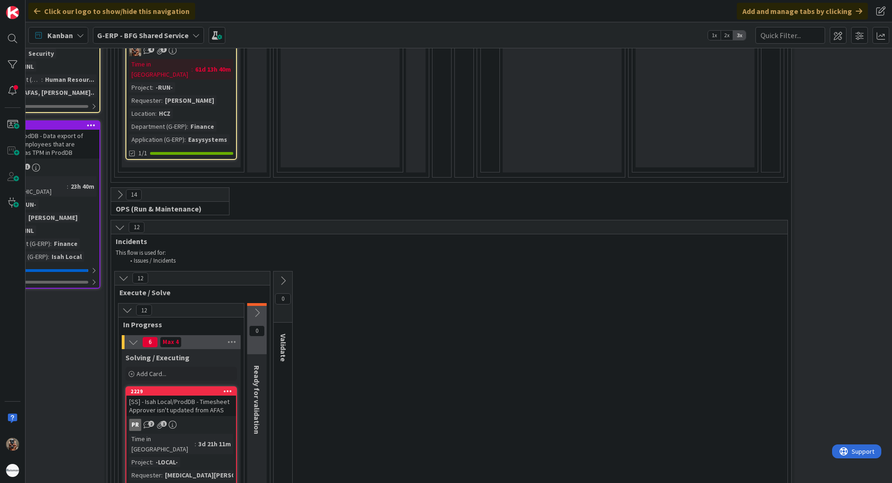
click at [115, 190] on icon at bounding box center [120, 195] width 10 height 10
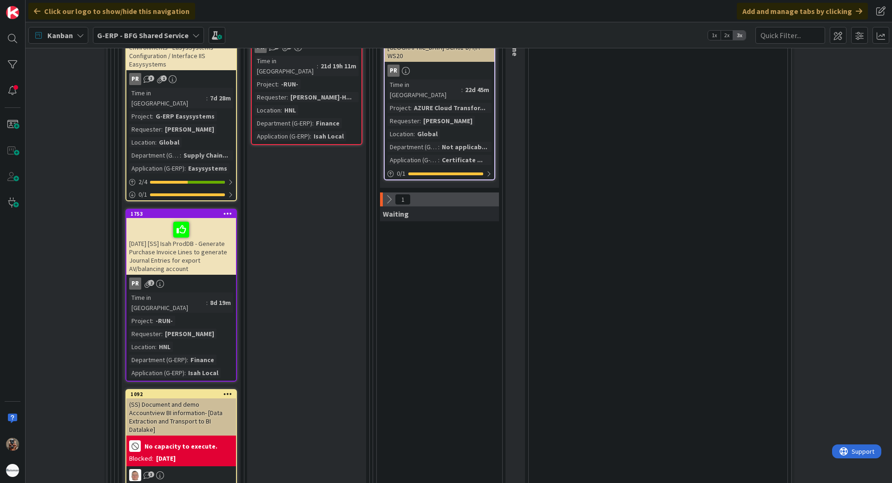
scroll to position [1162, 165]
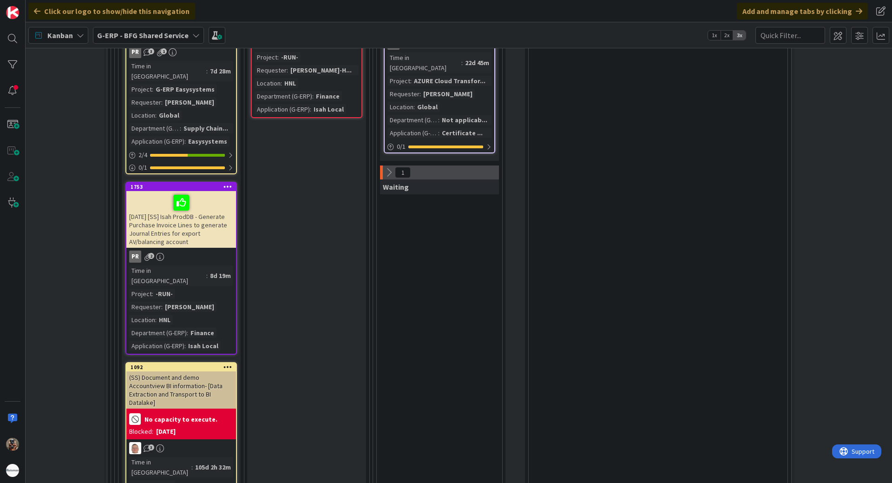
drag, startPoint x: 304, startPoint y: 391, endPoint x: 297, endPoint y: 397, distance: 9.5
click at [186, 199] on div "[DATE] [SS] Isah ProdDB - Generate Purchase Invoice Lines to generate Journal E…" at bounding box center [182, 219] width 110 height 57
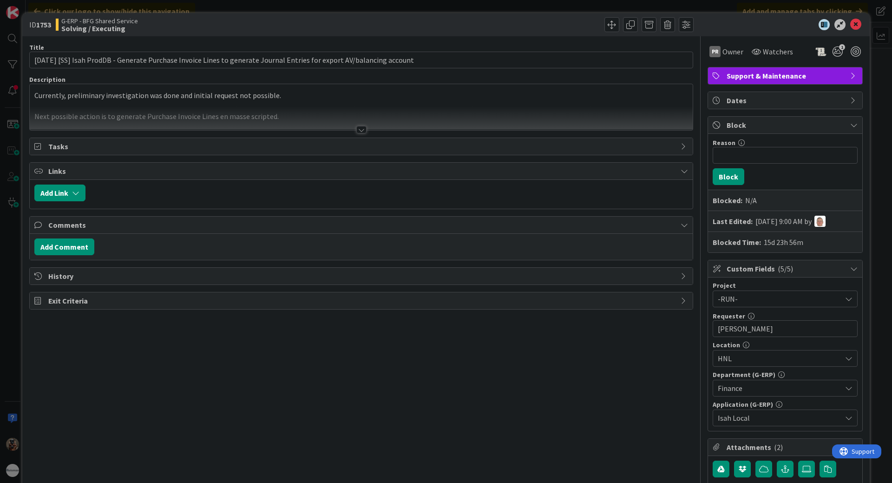
click at [360, 121] on div at bounding box center [361, 118] width 663 height 24
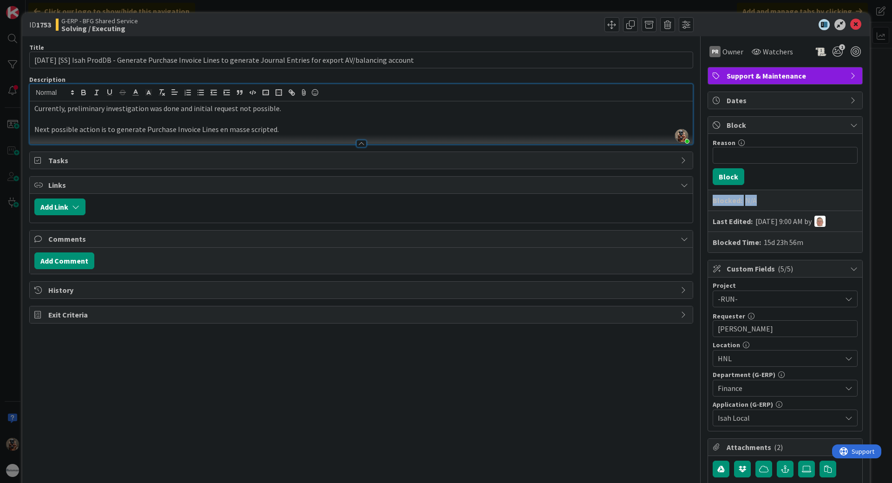
drag, startPoint x: 873, startPoint y: 176, endPoint x: 812, endPoint y: 173, distance: 61.4
click at [812, 173] on div "ID 1753 G-ERP - BFG Shared Service Solving / Executing Title 120 / 128 [DATE] […" at bounding box center [446, 241] width 892 height 483
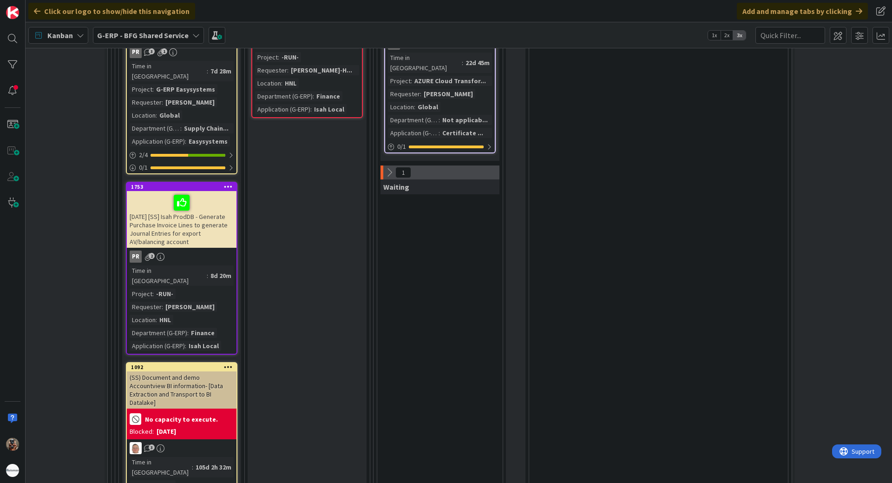
click at [217, 250] on div "PR 2" at bounding box center [182, 256] width 110 height 12
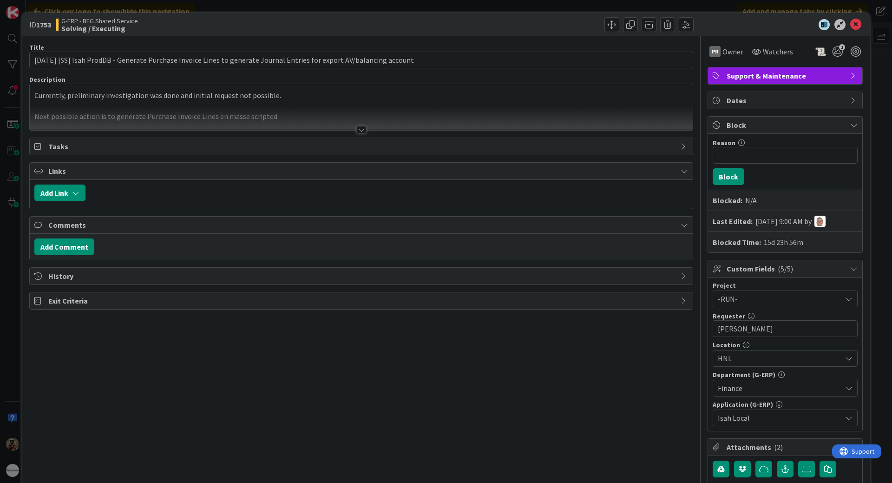
click at [400, 117] on div at bounding box center [361, 118] width 663 height 24
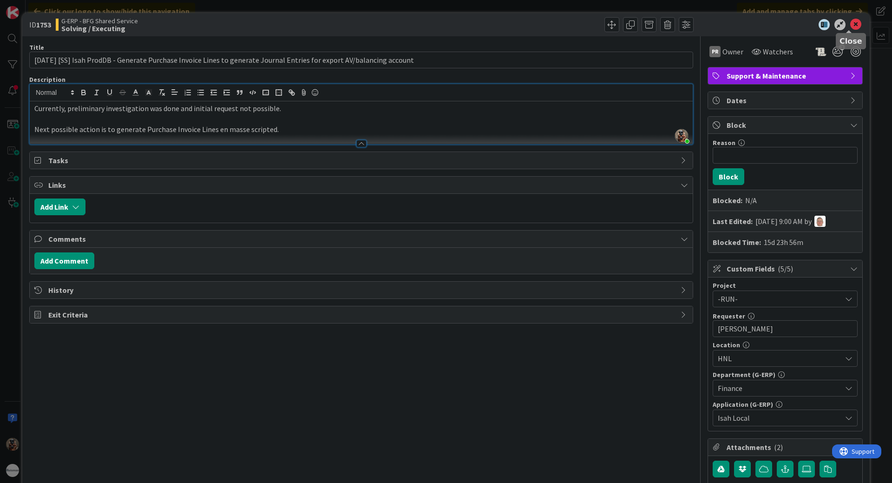
click at [850, 23] on icon at bounding box center [855, 24] width 11 height 11
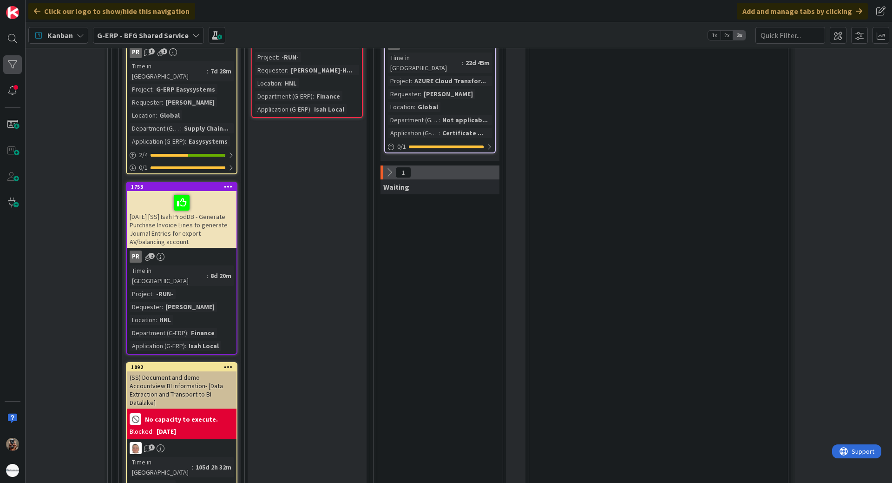
click at [17, 65] on div at bounding box center [12, 64] width 19 height 19
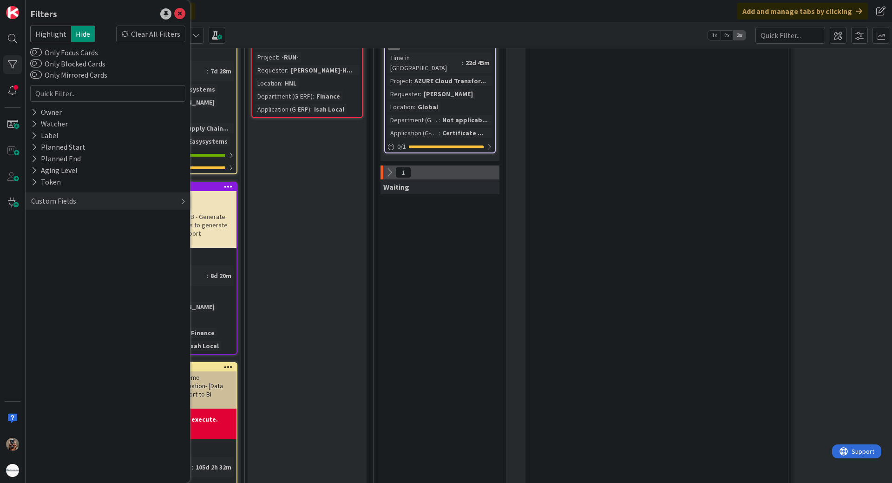
click at [93, 198] on div "Custom Fields" at bounding box center [108, 200] width 164 height 17
drag, startPoint x: 66, startPoint y: 223, endPoint x: 66, endPoint y: 230, distance: 6.1
click at [66, 230] on div "Project Requester Location Department (G-ERP) Application (G-ERP)" at bounding box center [107, 243] width 155 height 58
click at [68, 256] on button "Department (G-ERP)" at bounding box center [69, 255] width 79 height 12
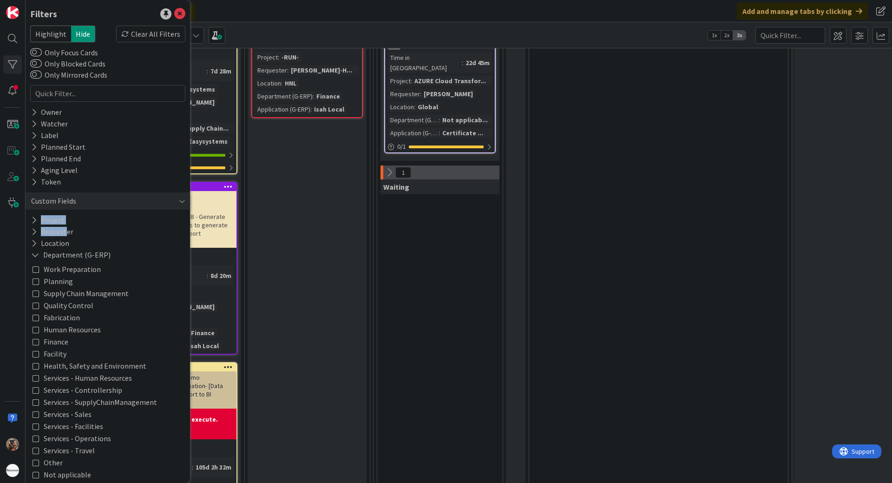
click at [56, 342] on span "Finance" at bounding box center [56, 341] width 25 height 12
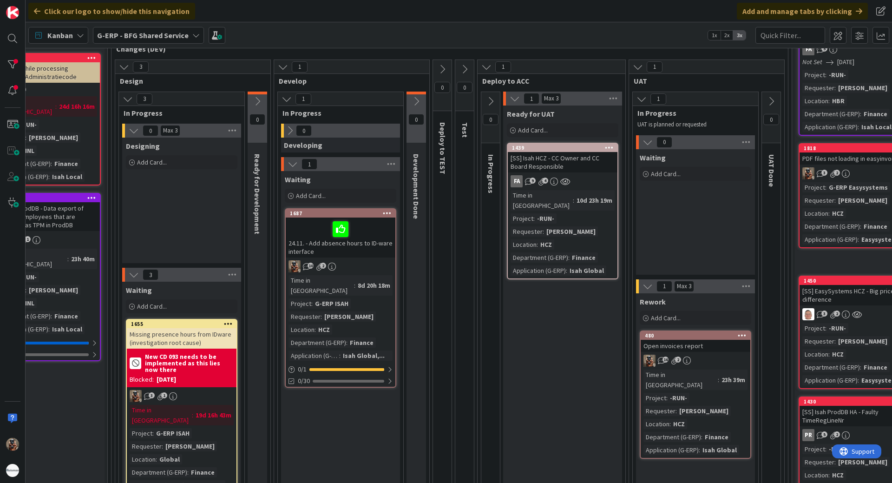
scroll to position [93, 165]
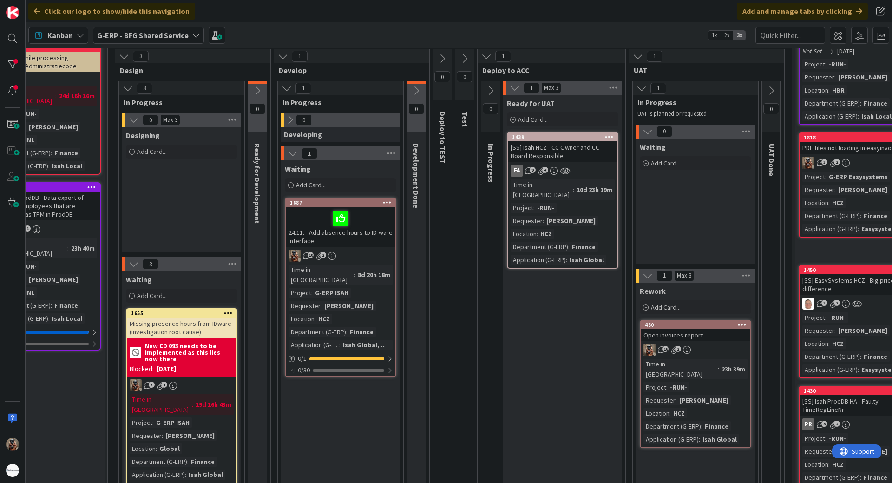
click at [674, 331] on div "Open invoices report" at bounding box center [696, 335] width 110 height 12
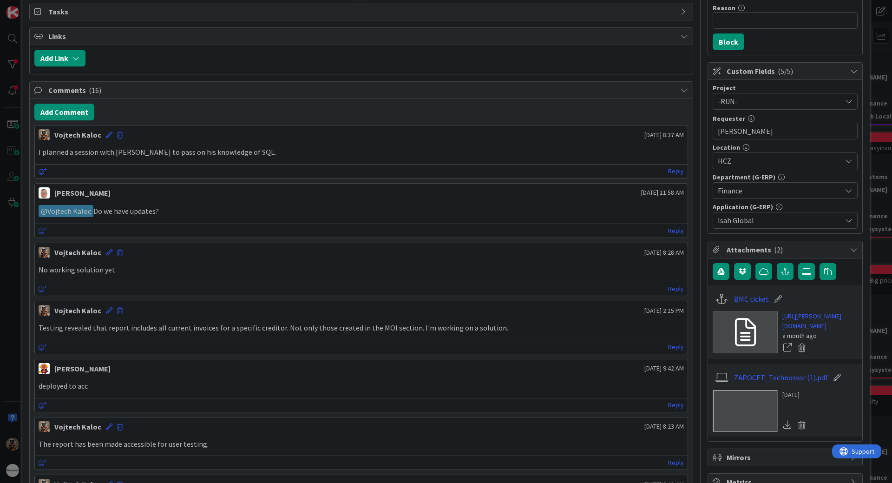
scroll to position [139, 0]
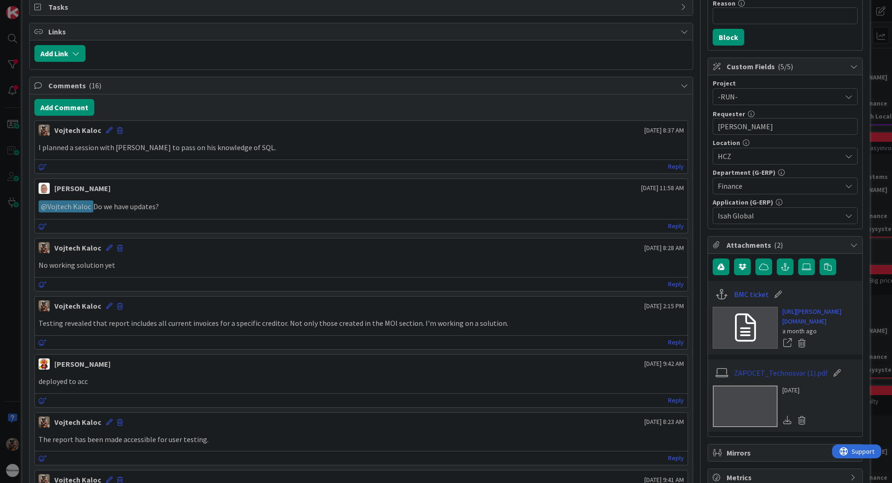
click at [750, 378] on link "ZAPOCET_Technosvar (1).pdf" at bounding box center [781, 372] width 94 height 11
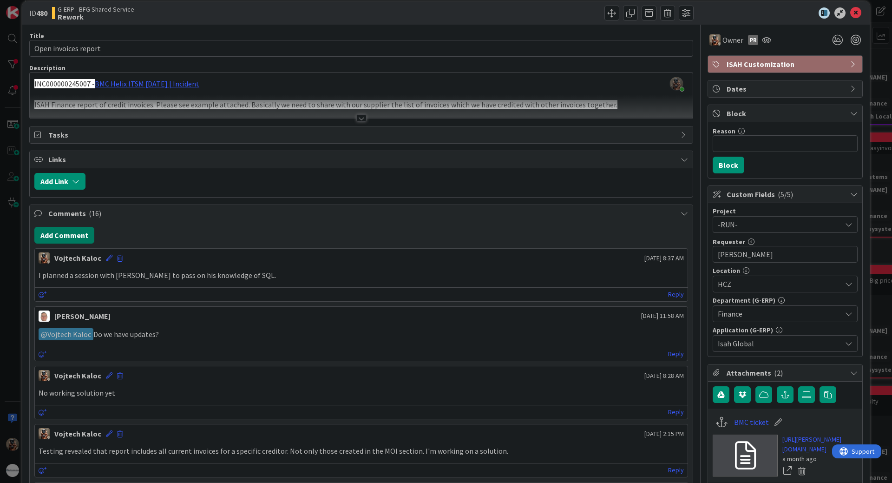
scroll to position [0, 0]
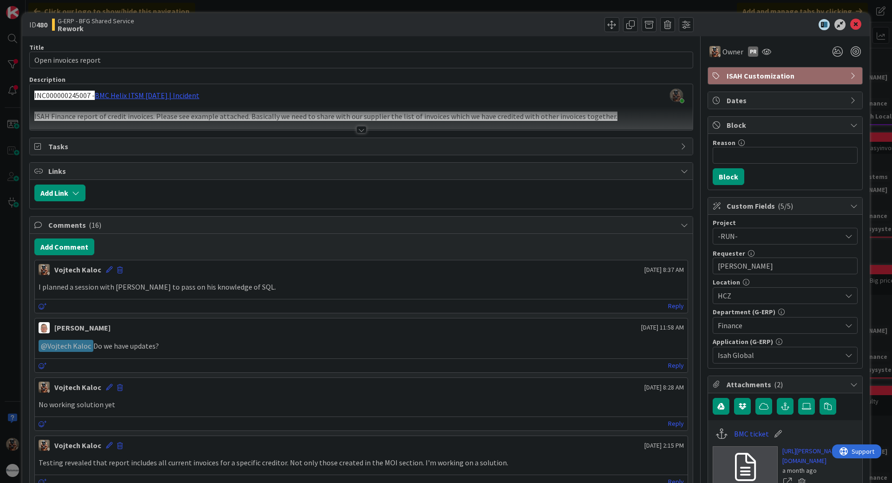
click at [18, 187] on div "ID 480 G-ERP - BFG Shared Service Rework Title 20 / 128 Open invoices report De…" at bounding box center [446, 241] width 892 height 483
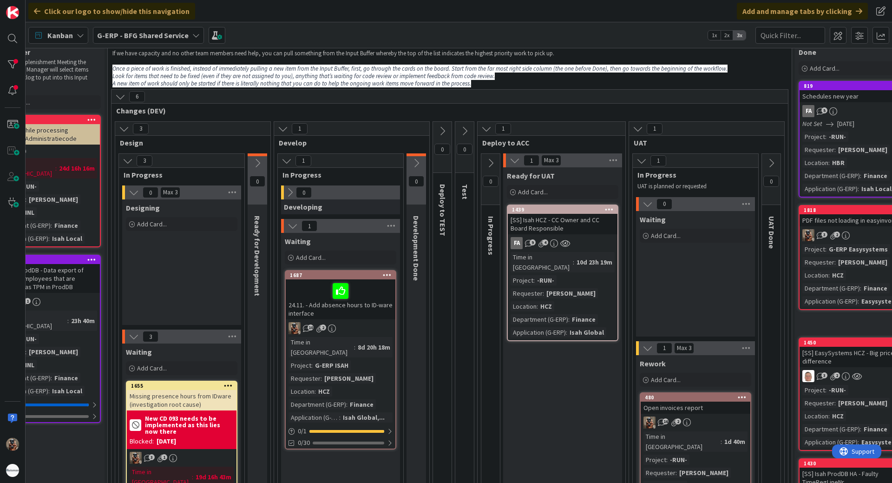
scroll to position [0, 165]
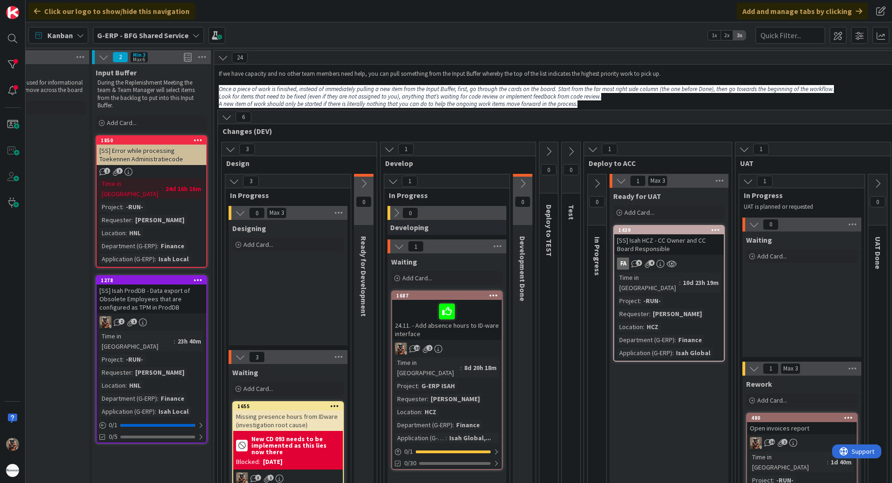
drag, startPoint x: 785, startPoint y: 151, endPoint x: 771, endPoint y: 149, distance: 14.1
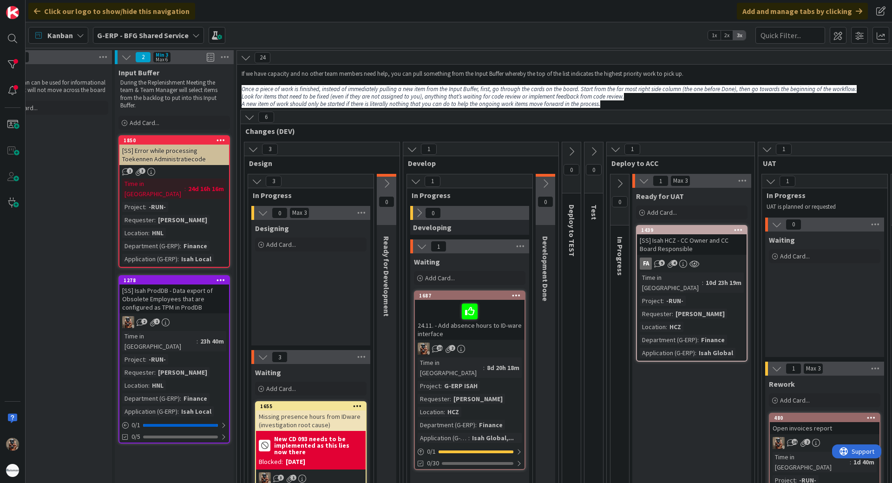
scroll to position [0, 0]
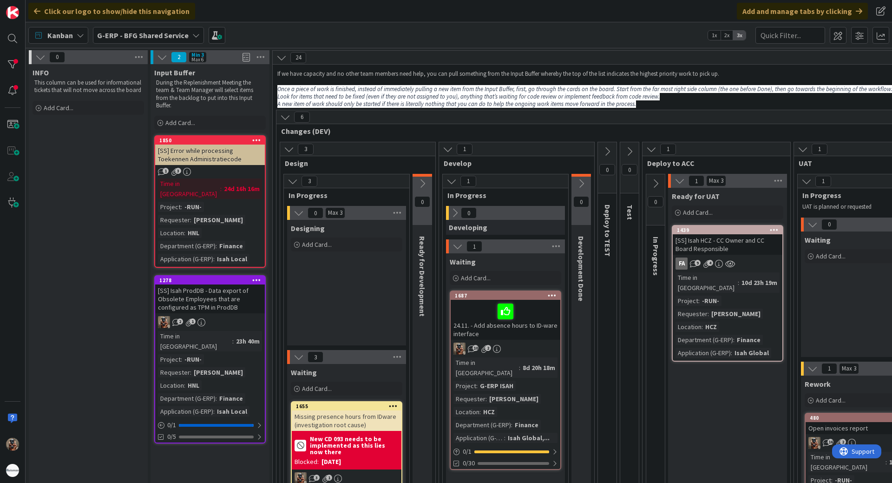
drag, startPoint x: 583, startPoint y: 127, endPoint x: 562, endPoint y: 127, distance: 20.9
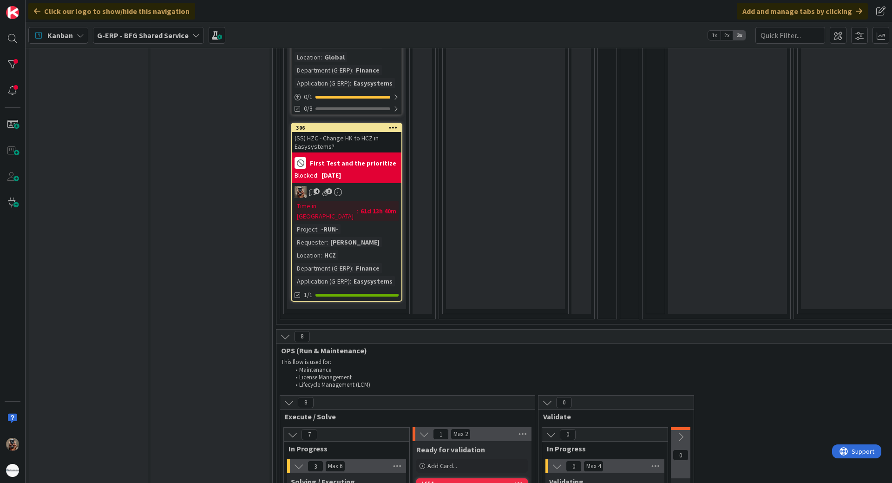
scroll to position [650, 0]
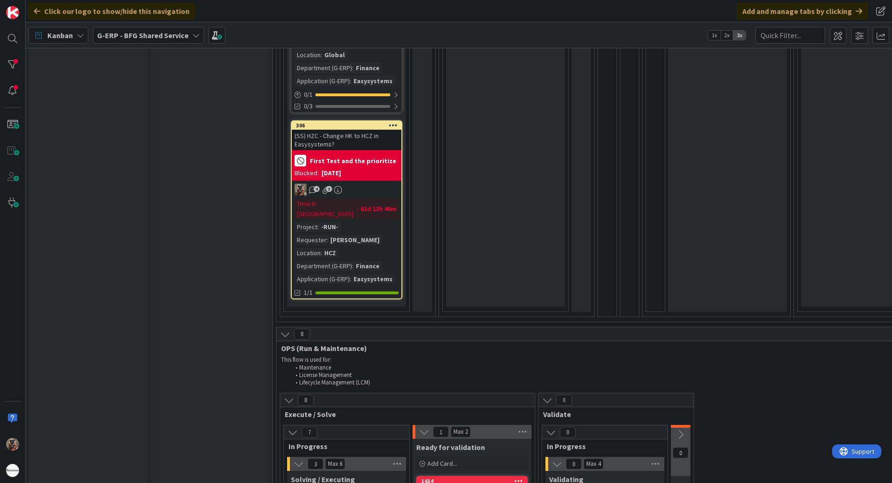
drag, startPoint x: 785, startPoint y: 24, endPoint x: 786, endPoint y: 32, distance: 8.0
click at [785, 26] on div "Kanban G-ERP - BFG Shared Service 1x 2x 3x" at bounding box center [459, 35] width 867 height 26
click at [786, 32] on input "text" at bounding box center [790, 35] width 70 height 17
type input "1837"
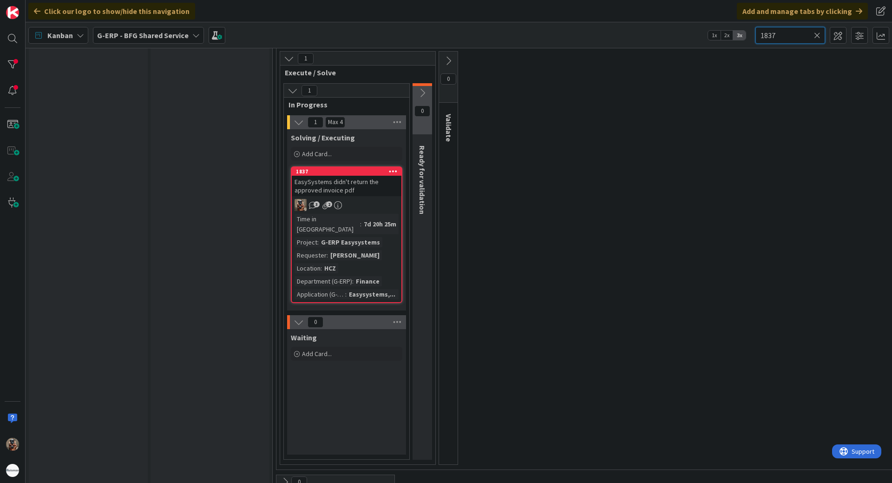
scroll to position [976, 0]
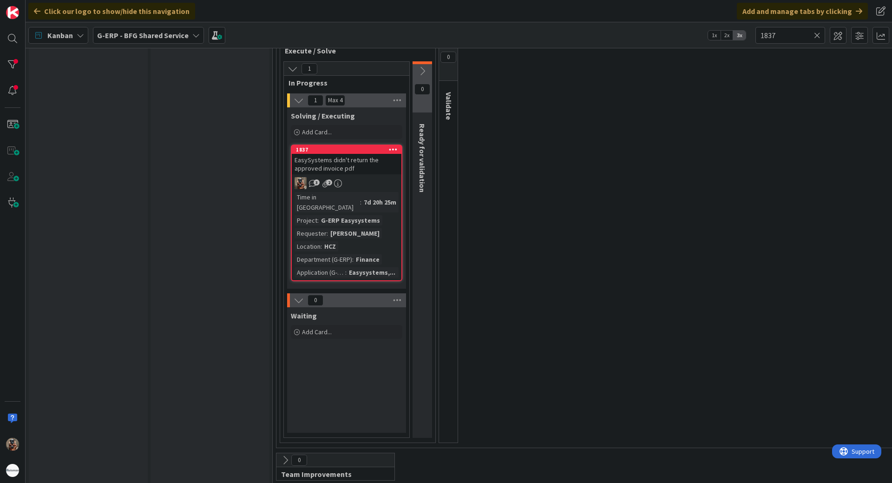
click at [372, 170] on div "EasySystems didn't return the approved invoice pdf" at bounding box center [347, 164] width 110 height 20
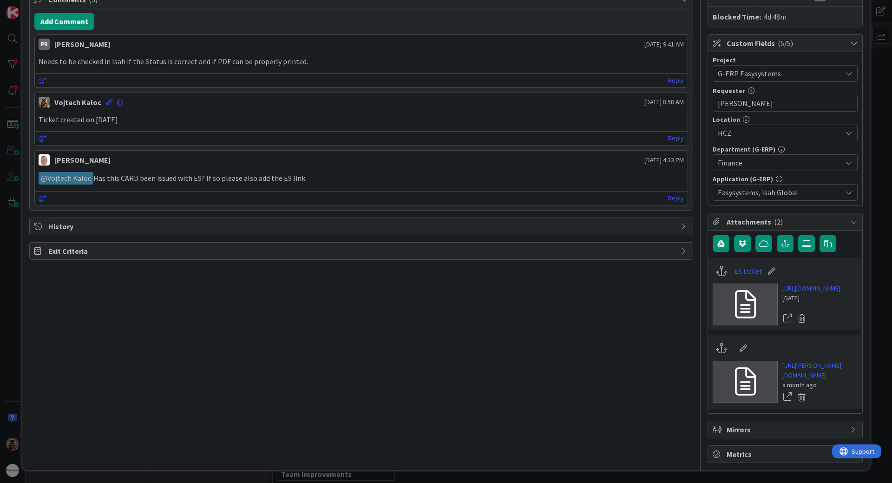
scroll to position [266, 0]
click at [808, 283] on link "[URL][DOMAIN_NAME]" at bounding box center [811, 288] width 58 height 10
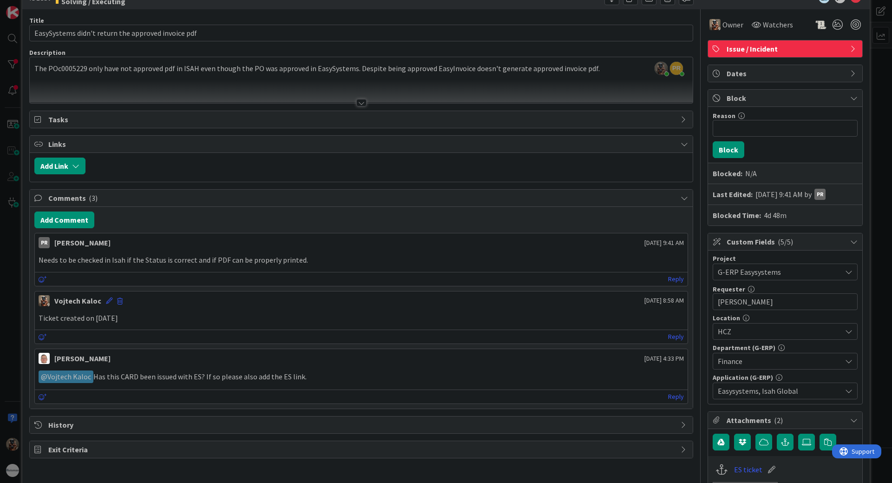
scroll to position [0, 0]
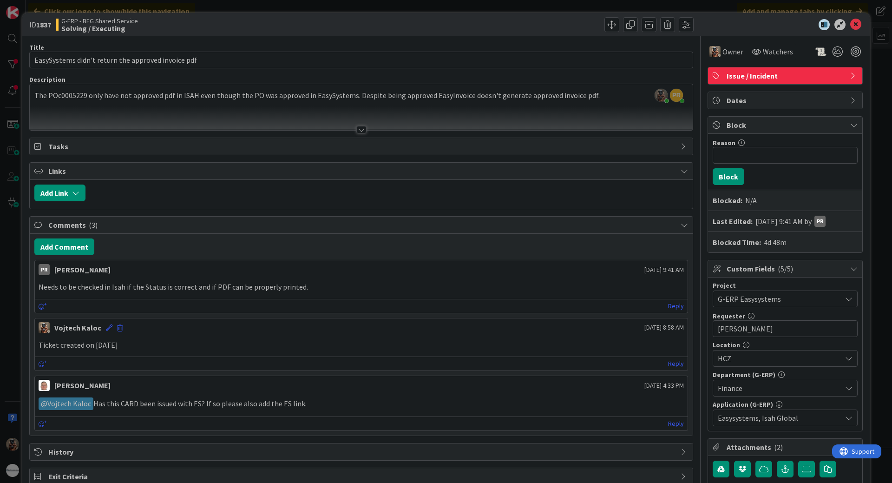
click at [9, 168] on div "ID 1837 G-ERP - BFG Shared Service Solving / Executing Title 51 / 128 EasySyste…" at bounding box center [446, 241] width 892 height 483
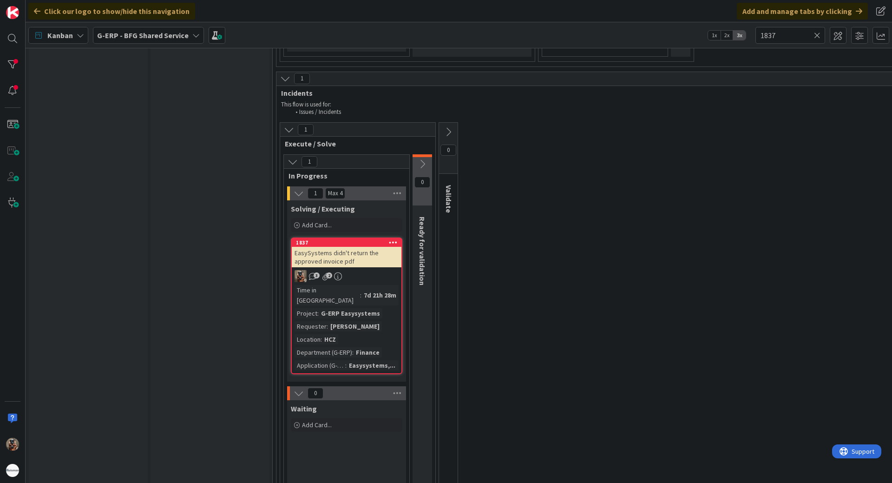
scroll to position [929, 0]
